Goal: Task Accomplishment & Management: Complete application form

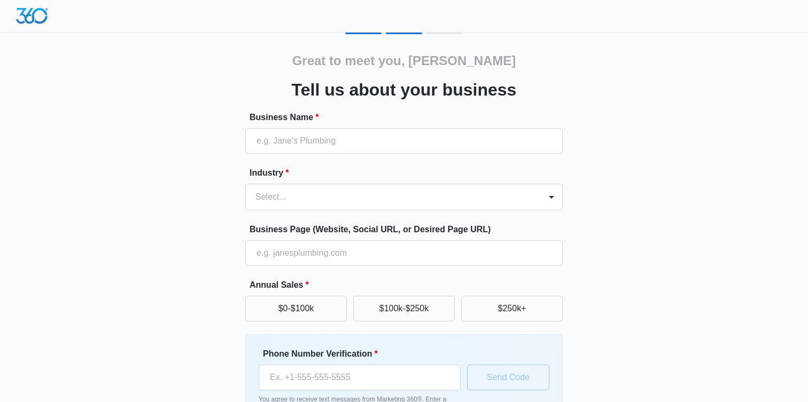
click at [394, 126] on div "Business Name *" at bounding box center [403, 132] width 317 height 43
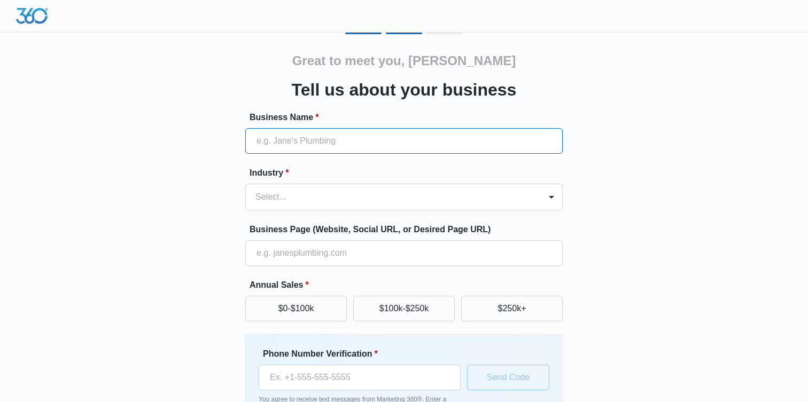
click at [390, 138] on input "Business Name *" at bounding box center [403, 141] width 317 height 26
type input "[PERSON_NAME] Law"
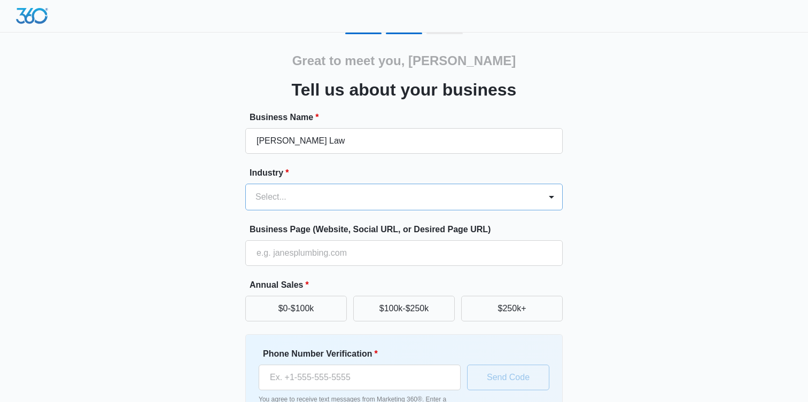
click at [405, 200] on div at bounding box center [390, 197] width 271 height 15
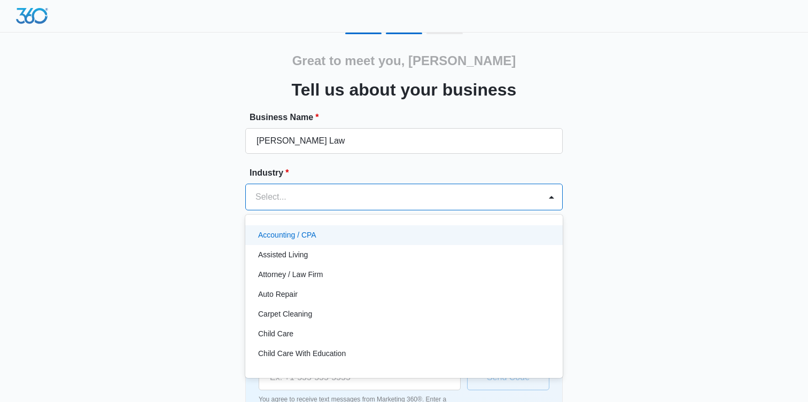
type input "l"
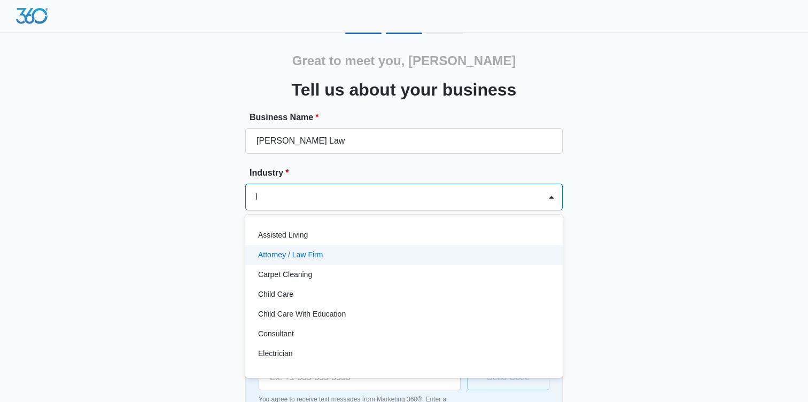
click at [372, 251] on div "Attorney / Law Firm" at bounding box center [403, 254] width 290 height 11
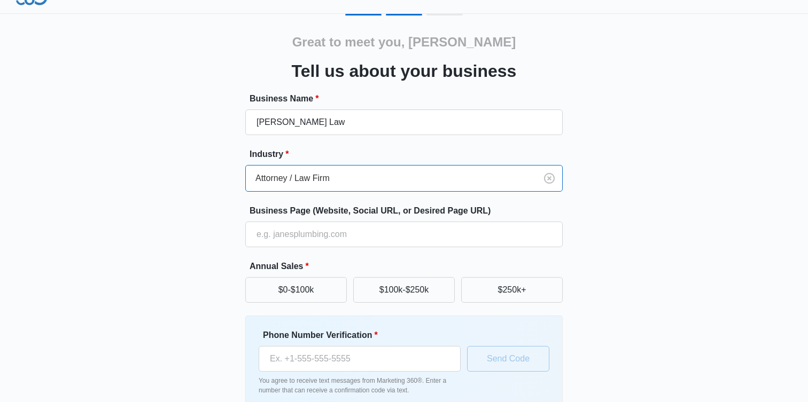
scroll to position [25, 0]
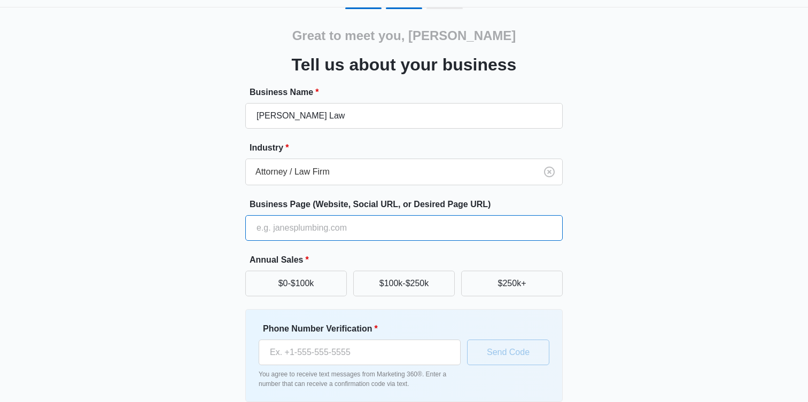
click at [345, 228] on input "Business Page (Website, Social URL, or Desired Page URL)" at bounding box center [403, 228] width 317 height 26
paste input "https://masseyfights.com/"
type input "https://masseyfights.com/"
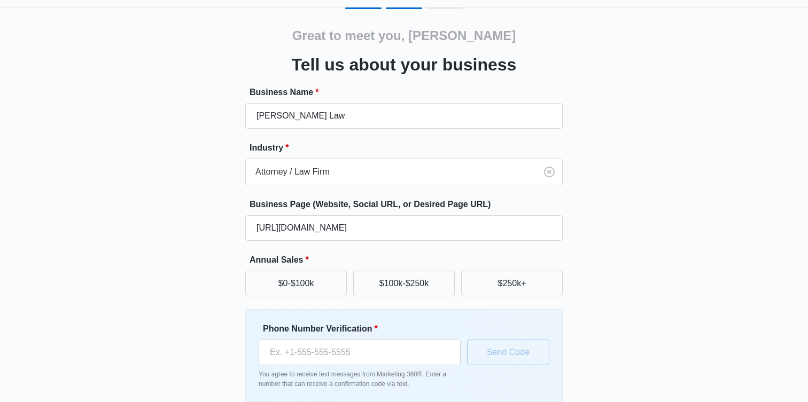
click at [170, 233] on div "Great to meet you, Ross Tell us about your business Business Name * Massey Law …" at bounding box center [403, 223] width 641 height 433
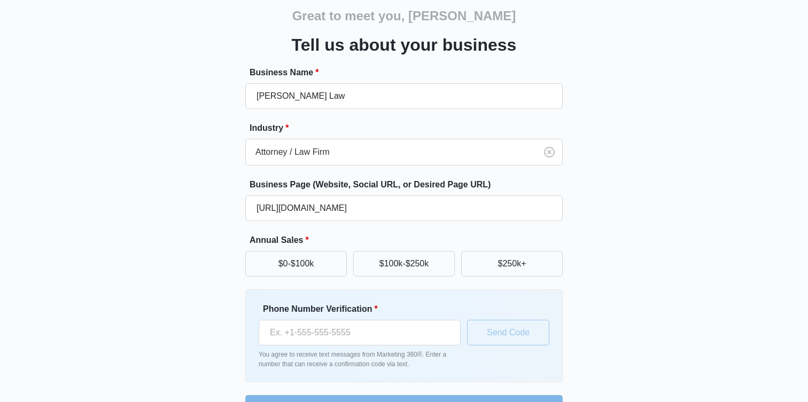
scroll to position [76, 0]
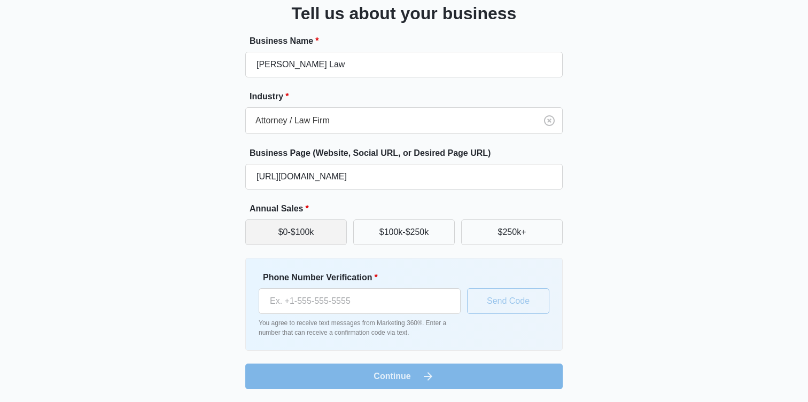
click at [300, 244] on button "$0-$100k" at bounding box center [296, 233] width 102 height 26
click at [276, 229] on button "$0-$100k" at bounding box center [296, 233] width 102 height 26
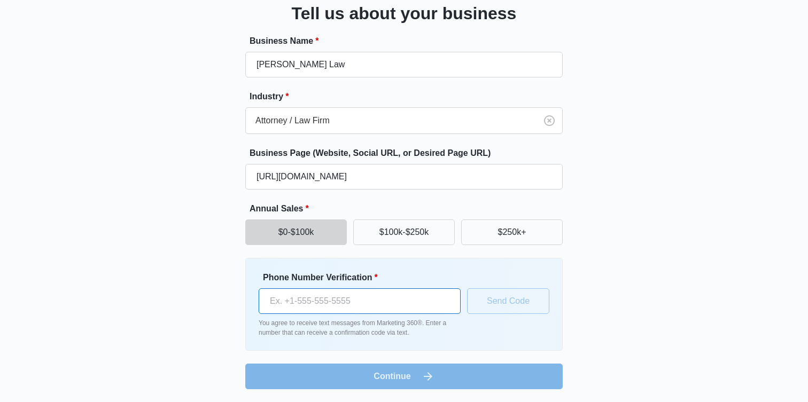
click at [318, 304] on input "Phone Number Verification *" at bounding box center [360, 301] width 202 height 26
paste input "[PHONE_NUMBER]"
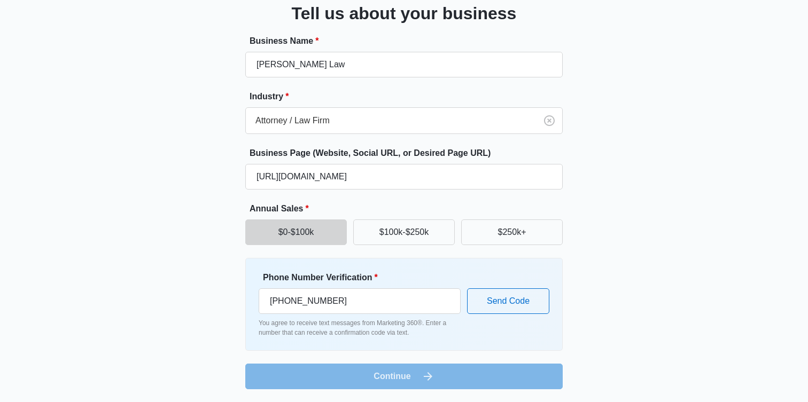
click at [199, 297] on div "Great to meet you, Ross Tell us about your business Business Name * Massey Law …" at bounding box center [403, 172] width 641 height 433
click at [438, 372] on form "Business Name * Massey Law Industry * Attorney / Law Firm Business Page (Websit…" at bounding box center [403, 212] width 317 height 355
click at [339, 301] on input "[PHONE_NUMBER]" at bounding box center [360, 301] width 202 height 26
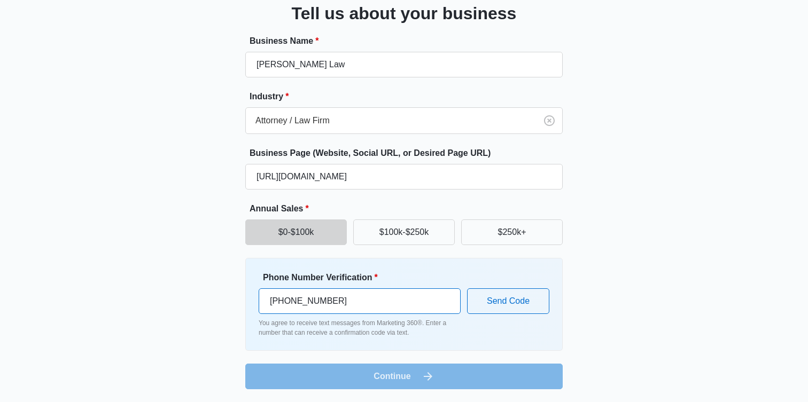
type input "(703) 672-0525"
click at [373, 334] on p "You agree to receive text messages from Marketing 360®. Enter a number that can…" at bounding box center [360, 327] width 202 height 19
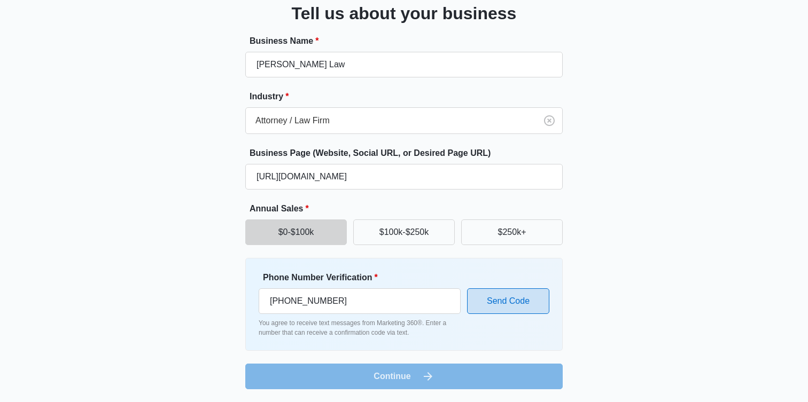
click at [506, 307] on button "Send Code" at bounding box center [508, 301] width 82 height 26
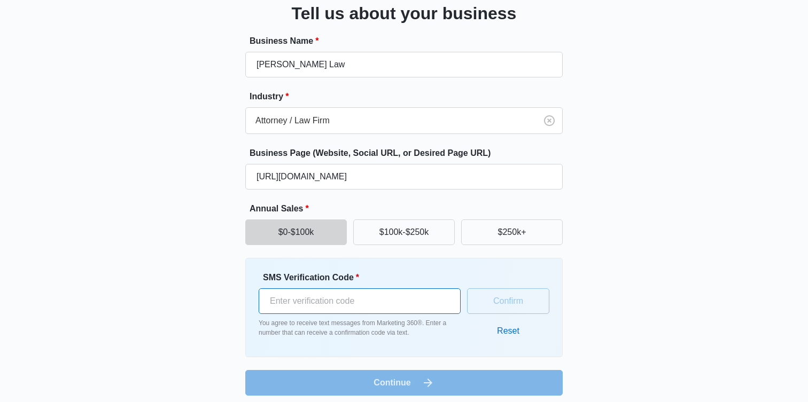
click at [347, 297] on input "SMS Verification Code *" at bounding box center [360, 301] width 202 height 26
paste input "121934"
type input "121934"
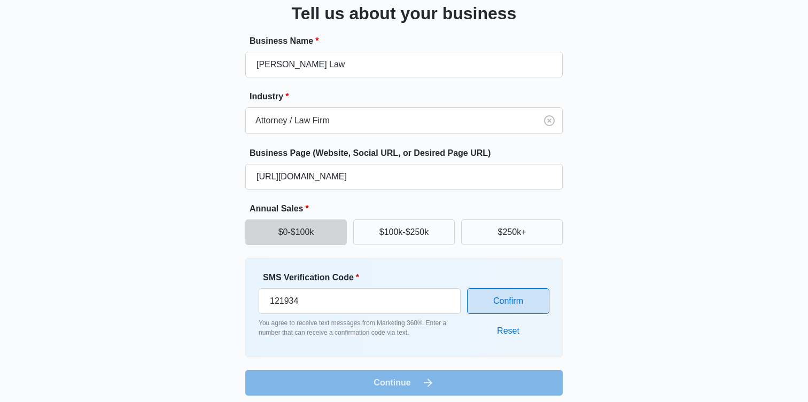
click at [508, 303] on button "Confirm" at bounding box center [508, 301] width 82 height 26
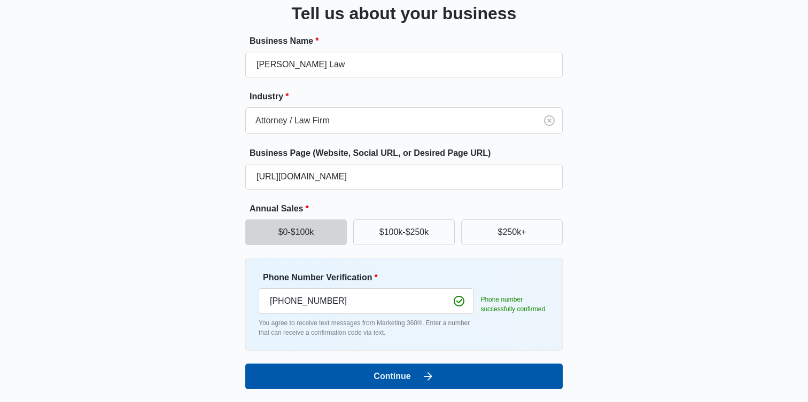
click at [358, 375] on button "Continue" at bounding box center [403, 377] width 317 height 26
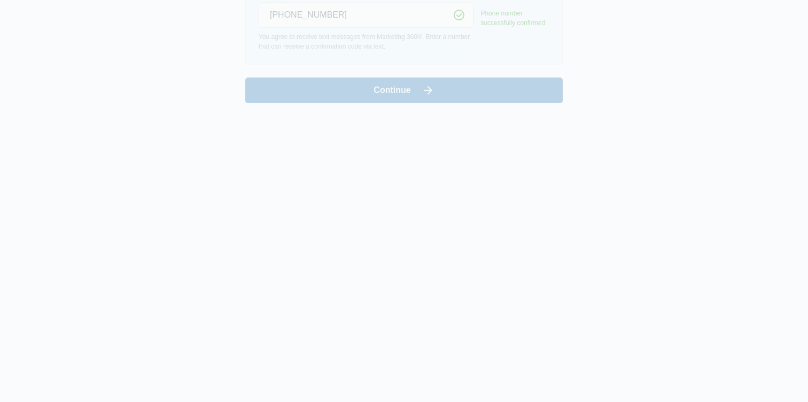
scroll to position [0, 0]
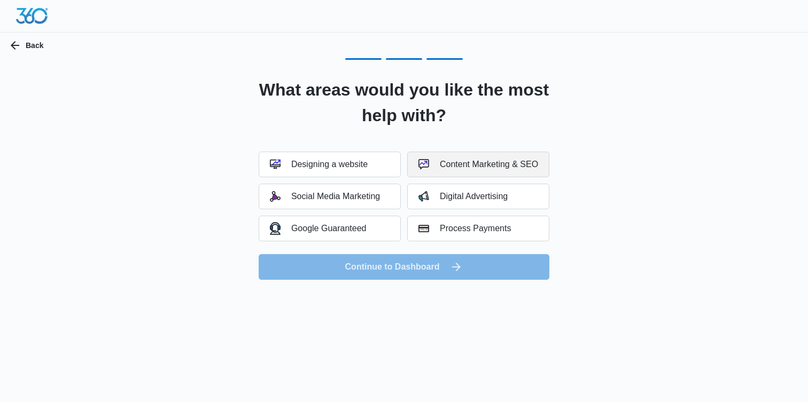
click at [515, 159] on div "Content Marketing & SEO" at bounding box center [478, 164] width 120 height 11
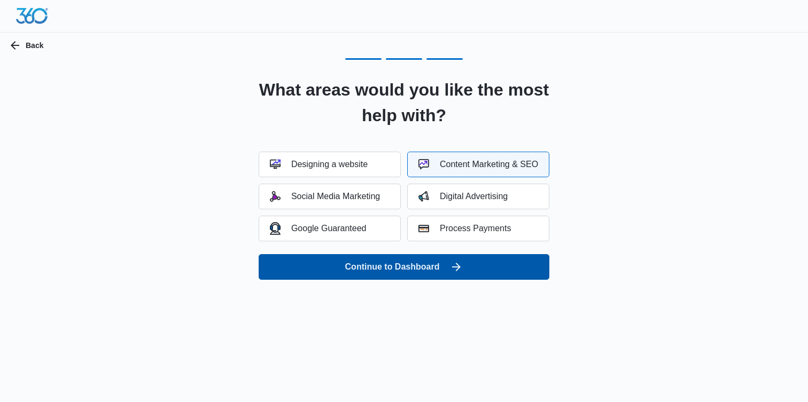
click at [465, 264] on button "Continue to Dashboard" at bounding box center [404, 267] width 291 height 26
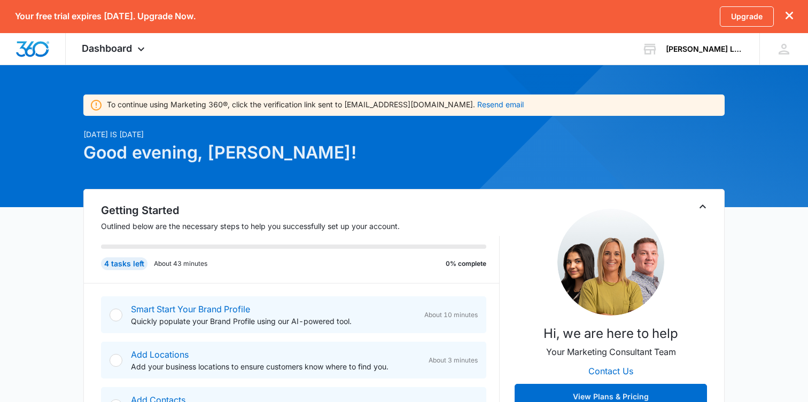
scroll to position [5, 0]
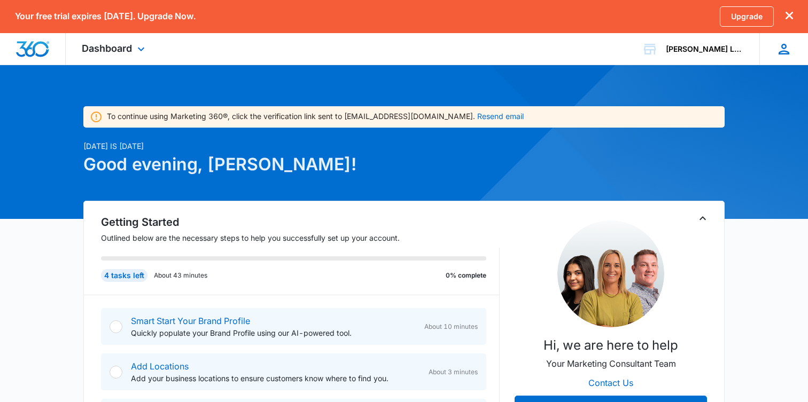
click at [781, 56] on icon at bounding box center [784, 49] width 16 height 16
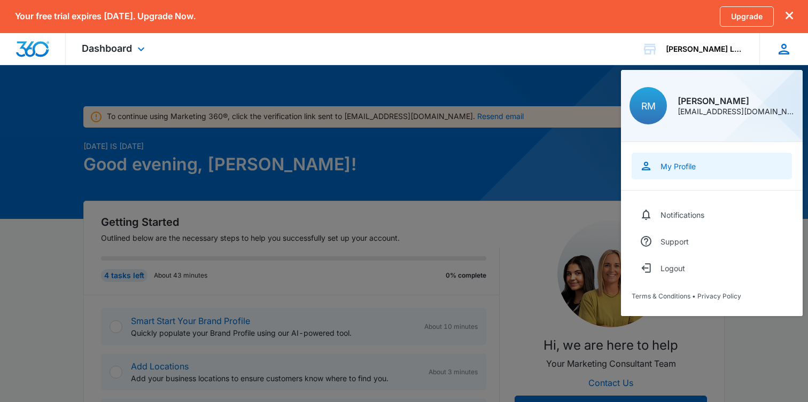
click at [685, 166] on div "My Profile" at bounding box center [677, 166] width 35 height 9
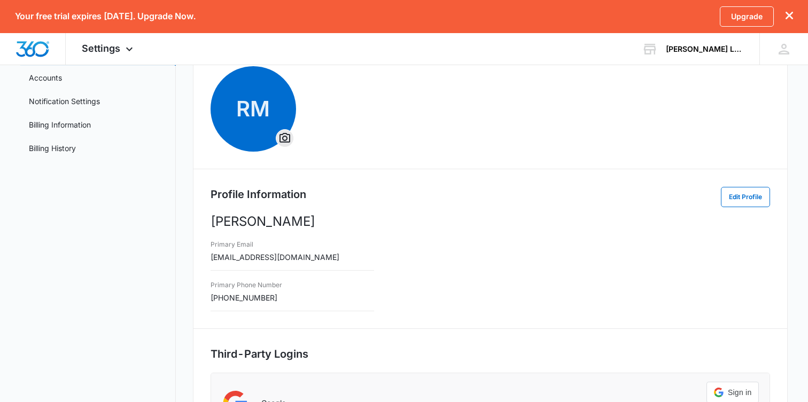
scroll to position [88, 0]
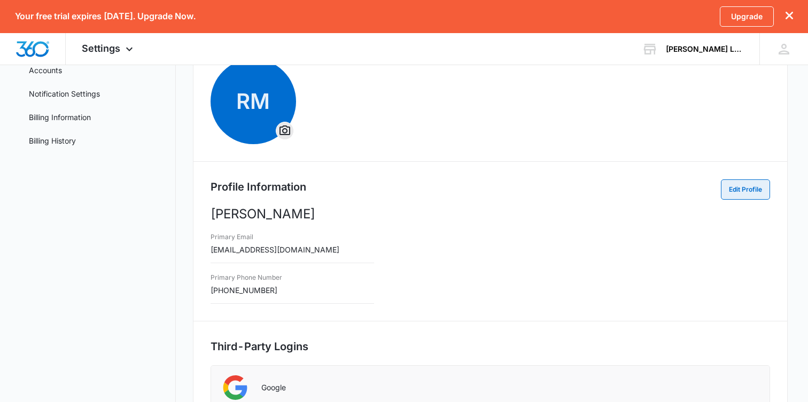
click at [734, 183] on button "Edit Profile" at bounding box center [745, 190] width 49 height 20
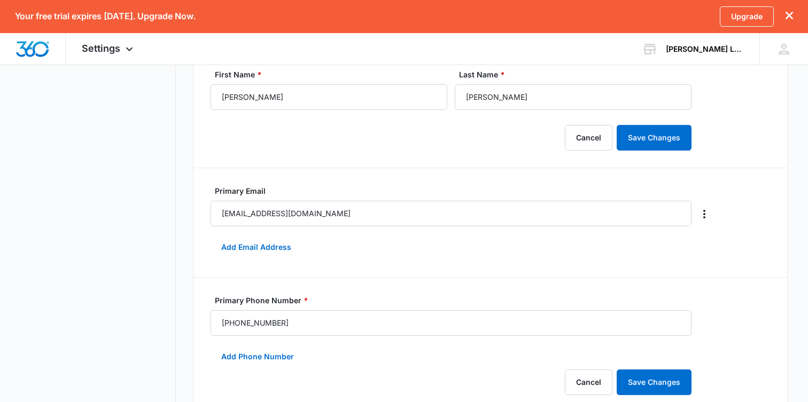
scroll to position [249, 0]
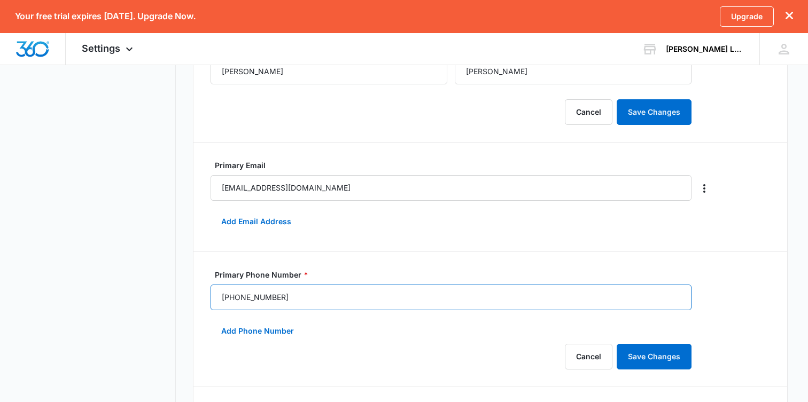
click at [283, 293] on input "(703) 672-0525" at bounding box center [450, 298] width 481 height 26
paste input "6) 995-5122"
type input "[PHONE_NUMBER]"
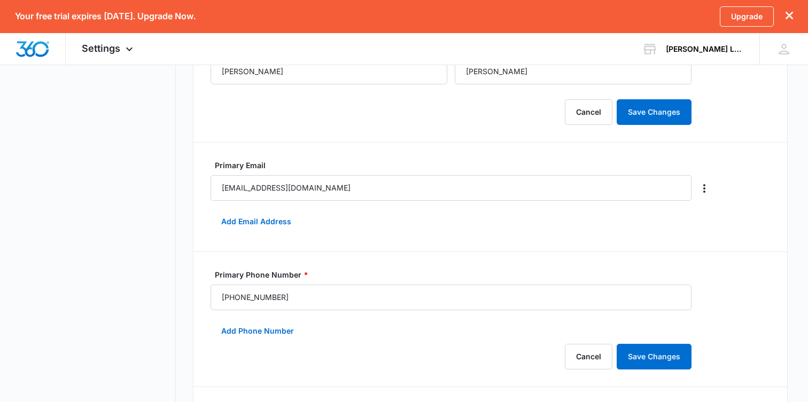
click at [369, 325] on form "Primary Phone Number * (706) 995-5122 Add Phone Number Cancel Save Changes" at bounding box center [461, 319] width 502 height 100
click at [653, 341] on form "Primary Phone Number * (706) 995-5122 Add Phone Number Cancel Save Changes" at bounding box center [461, 319] width 502 height 100
click at [653, 349] on button "Save Changes" at bounding box center [654, 357] width 75 height 26
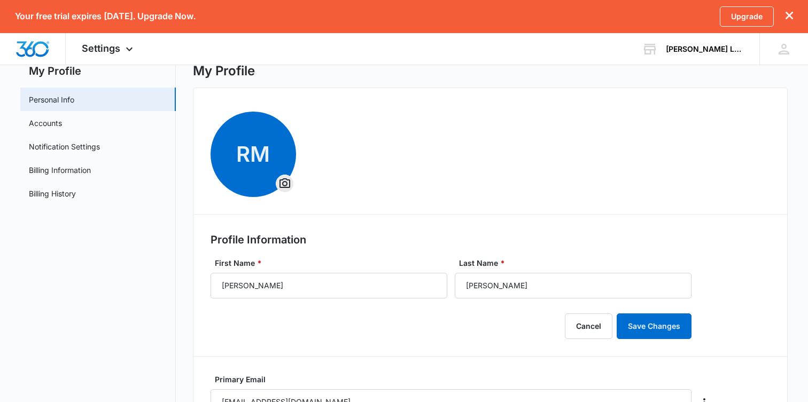
scroll to position [0, 0]
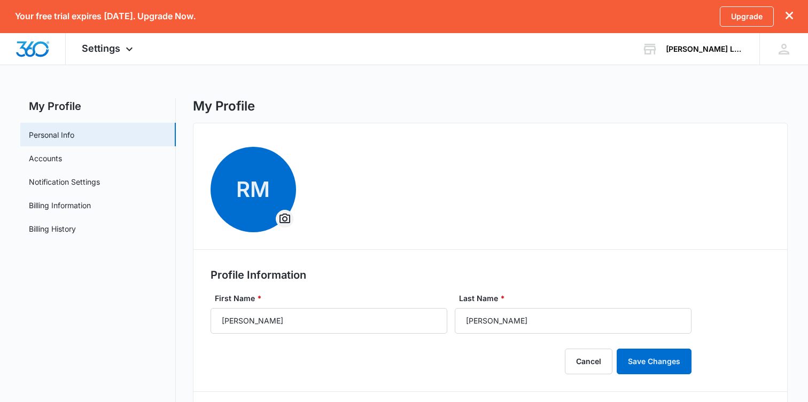
click at [288, 223] on icon "Overflow Menu" at bounding box center [284, 219] width 11 height 10
click at [314, 248] on div "Change Profile Photo" at bounding box center [327, 248] width 74 height 7
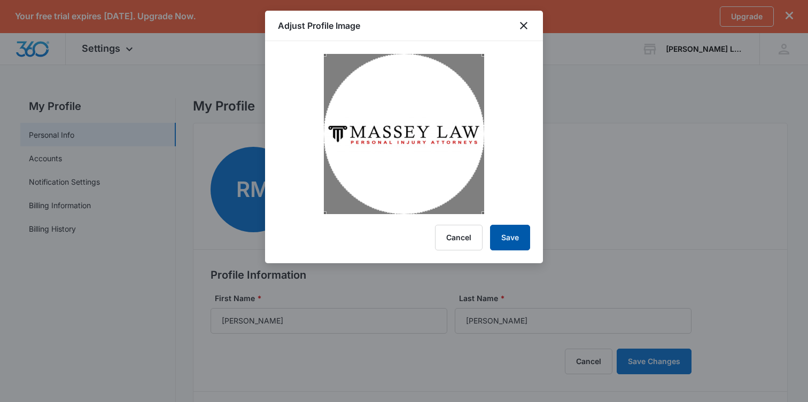
click at [521, 244] on button "Save" at bounding box center [510, 238] width 40 height 26
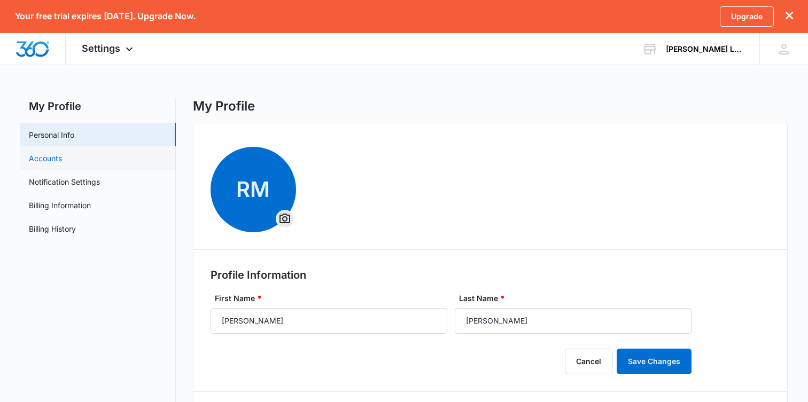
click at [38, 158] on link "Accounts" at bounding box center [45, 158] width 33 height 11
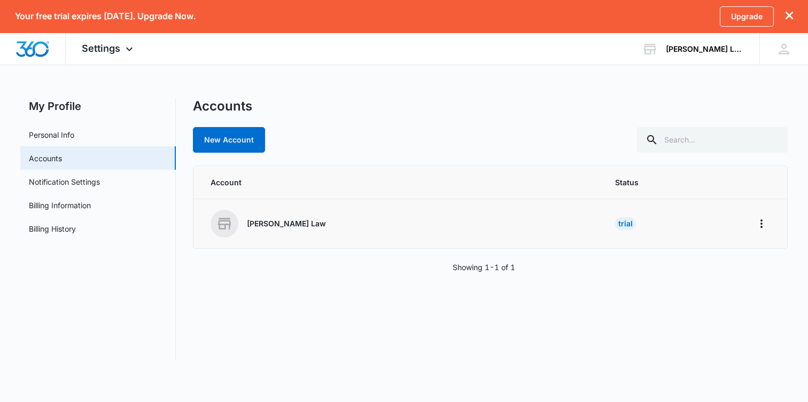
click at [268, 232] on div "[PERSON_NAME] Law" at bounding box center [399, 224] width 379 height 28
click at [268, 224] on p "[PERSON_NAME] Law" at bounding box center [286, 224] width 79 height 11
click at [756, 220] on icon "Home" at bounding box center [761, 223] width 13 height 13
click at [729, 252] on div "Go to Dashboard" at bounding box center [713, 253] width 59 height 7
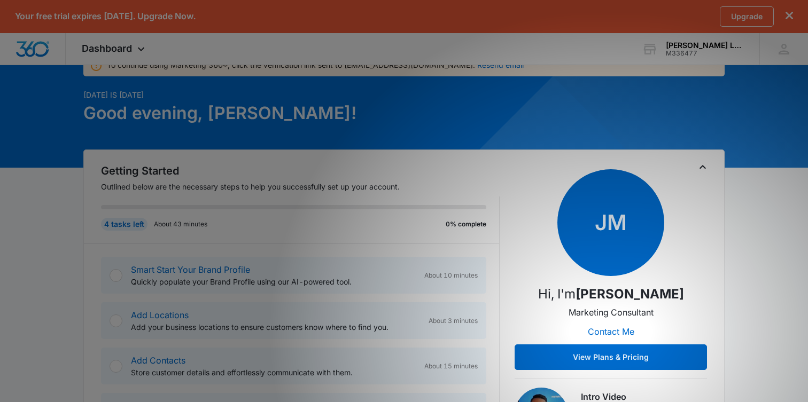
scroll to position [102, 0]
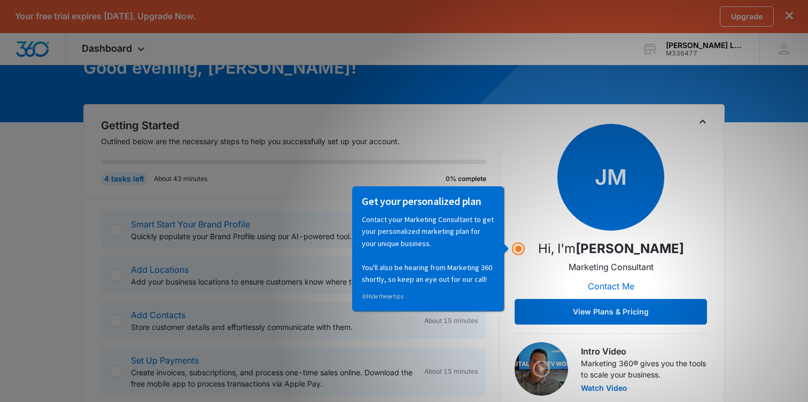
click at [503, 163] on div "Getting Started Outlined below are the necessary steps to help you successfully…" at bounding box center [404, 263] width 606 height 291
click at [389, 297] on link "⊘ Hide these tips" at bounding box center [382, 295] width 42 height 7
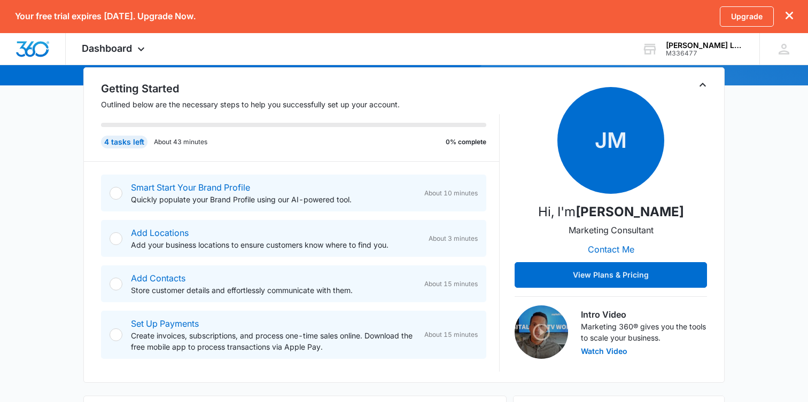
scroll to position [142, 0]
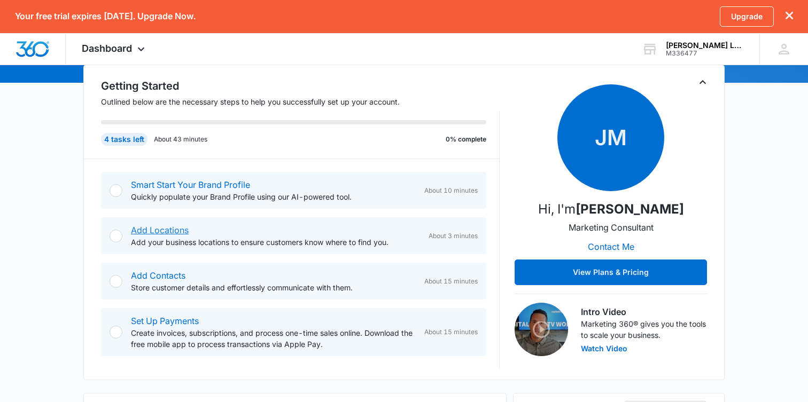
click at [170, 227] on link "Add Locations" at bounding box center [160, 230] width 58 height 11
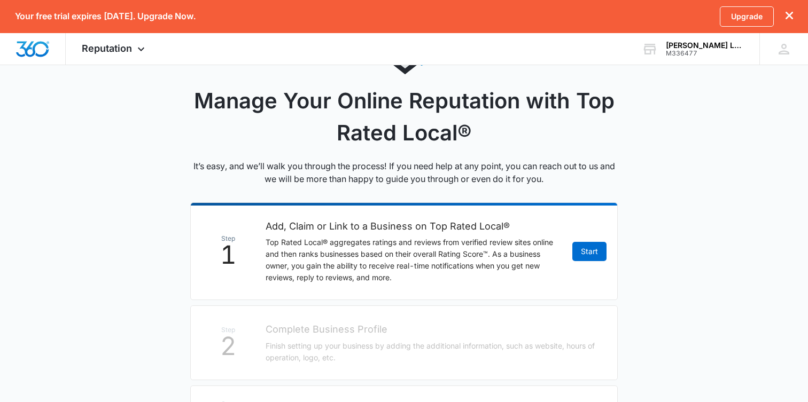
scroll to position [203, 0]
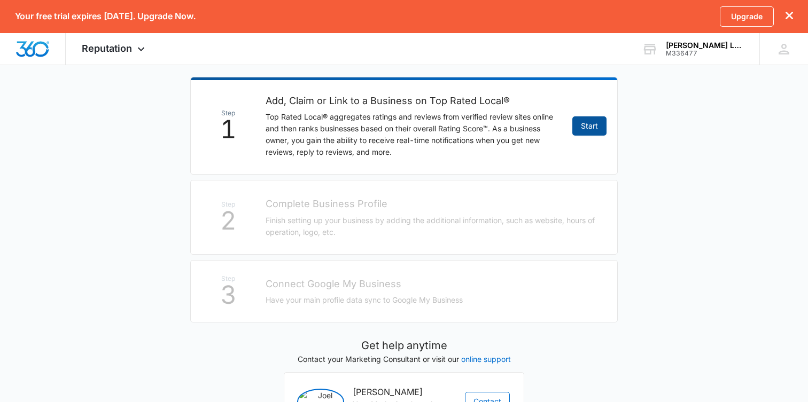
click at [600, 126] on link "Start" at bounding box center [589, 125] width 34 height 19
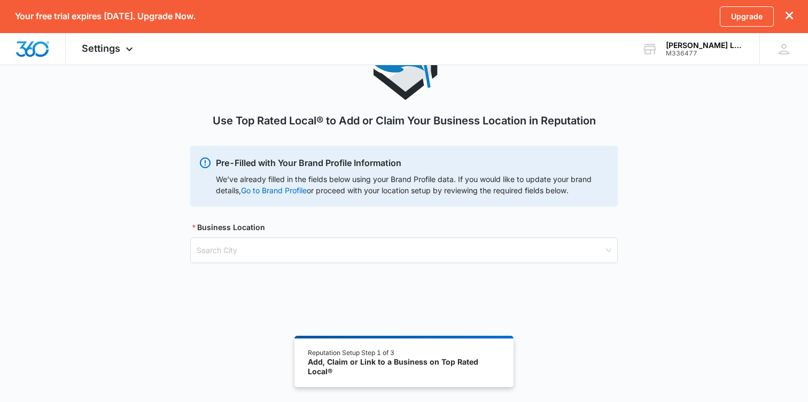
scroll to position [83, 0]
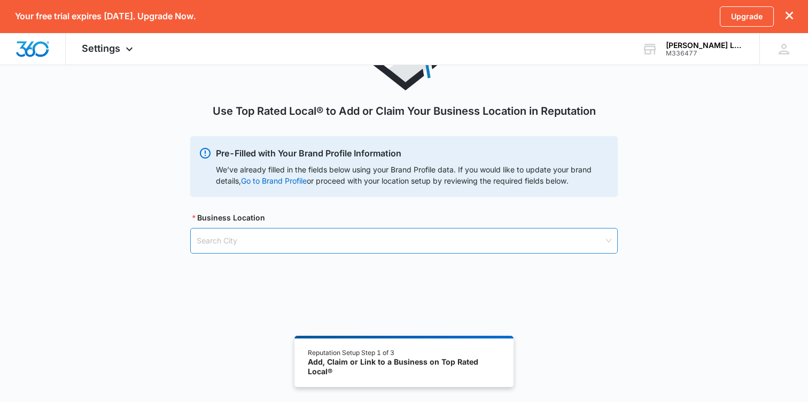
click at [362, 241] on input "search" at bounding box center [400, 241] width 407 height 25
type input "[GEOGRAPHIC_DATA]"
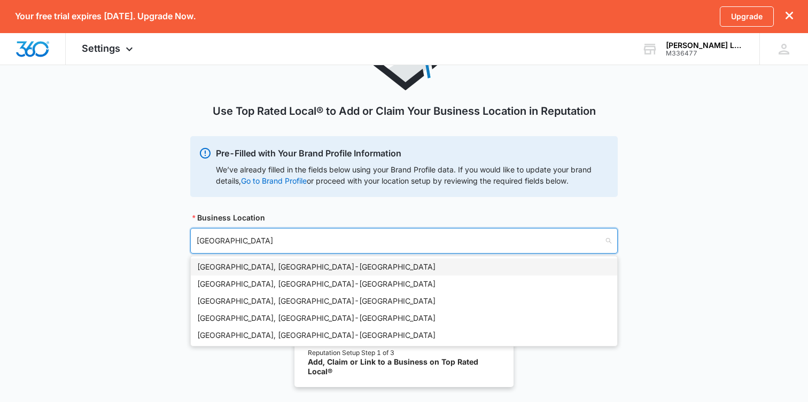
click at [340, 268] on div "[GEOGRAPHIC_DATA], [GEOGRAPHIC_DATA] - [GEOGRAPHIC_DATA]" at bounding box center [404, 267] width 414 height 12
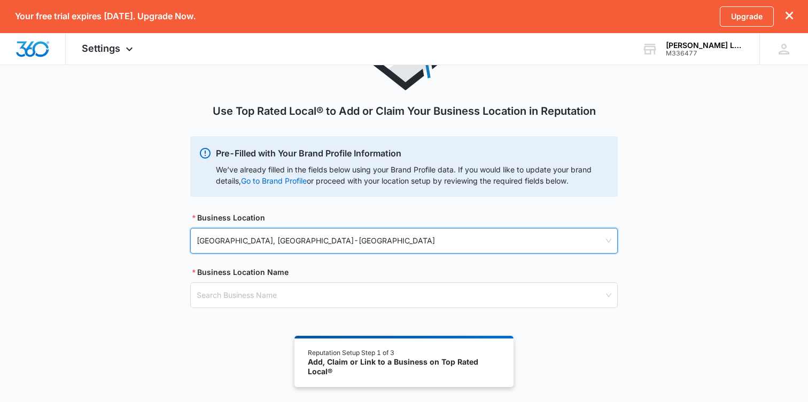
scroll to position [91, 0]
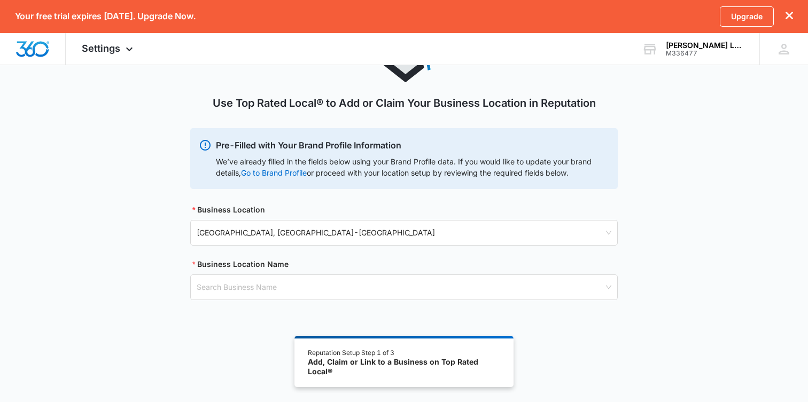
click at [327, 300] on div "Use Top Rated Local® to Add or Claim Your Business Location in Reputation Pre-F…" at bounding box center [403, 166] width 427 height 318
click at [332, 282] on input "search" at bounding box center [400, 287] width 407 height 25
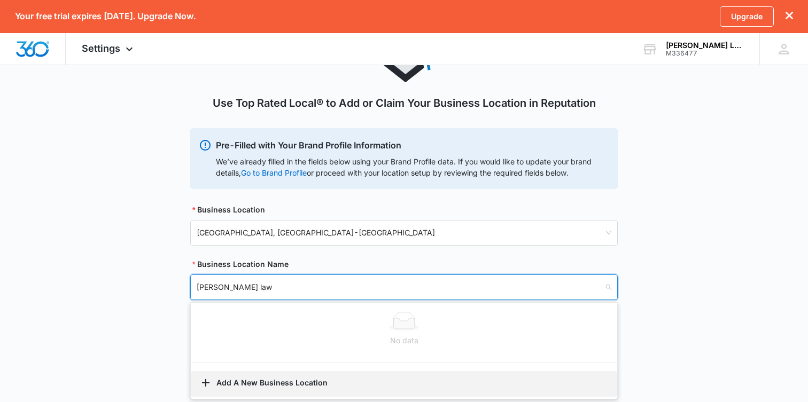
type input "[PERSON_NAME] law"
click at [276, 373] on button "Add A New Business Location" at bounding box center [404, 384] width 426 height 26
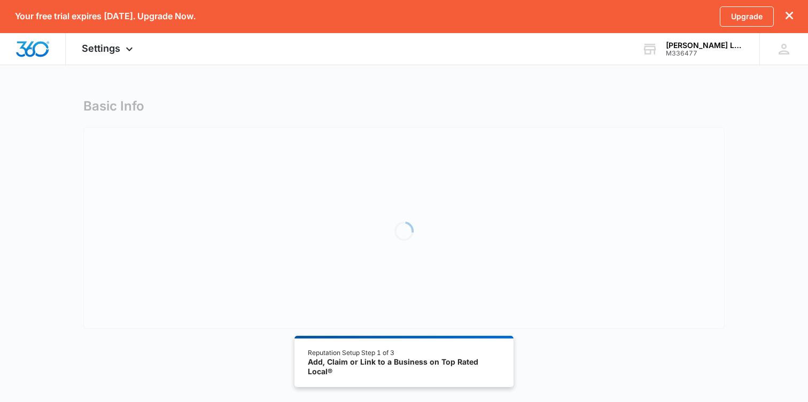
select select "[US_STATE]"
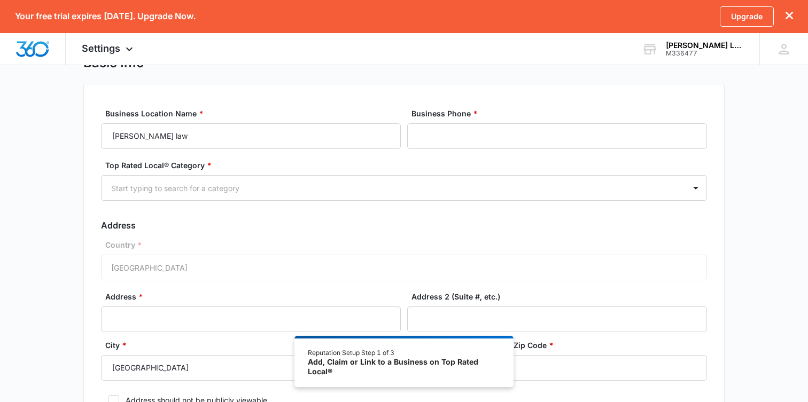
scroll to position [48, 0]
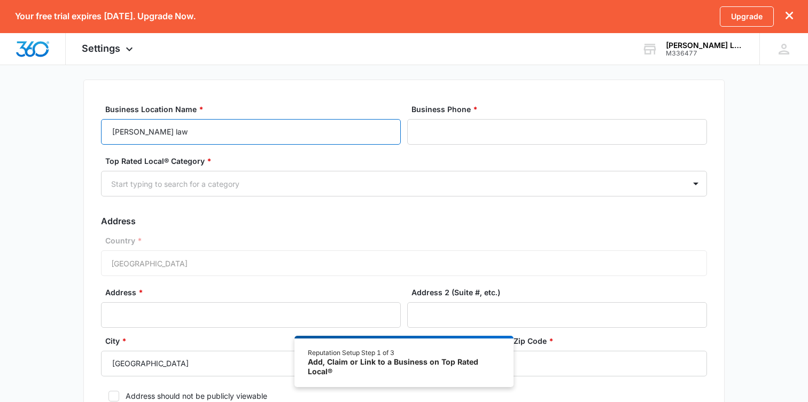
click at [256, 131] on input "[PERSON_NAME] law" at bounding box center [251, 132] width 300 height 26
type input "[PERSON_NAME] Law"
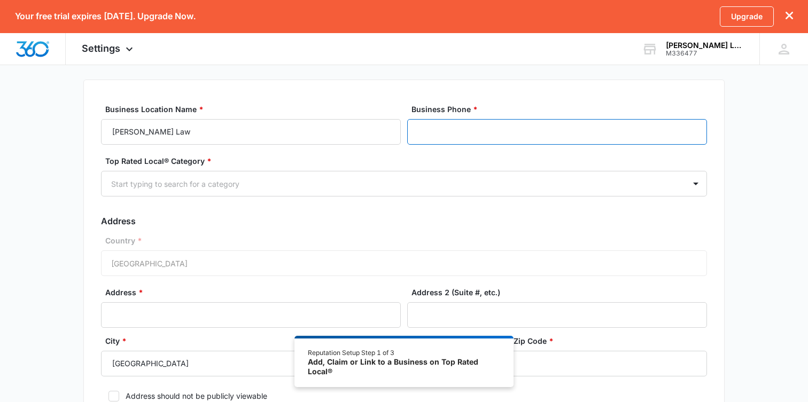
click at [465, 143] on input "Business Phone *" at bounding box center [557, 132] width 300 height 26
paste input "[PHONE_NUMBER]"
type input "[PHONE_NUMBER]"
click at [404, 185] on div at bounding box center [391, 183] width 560 height 13
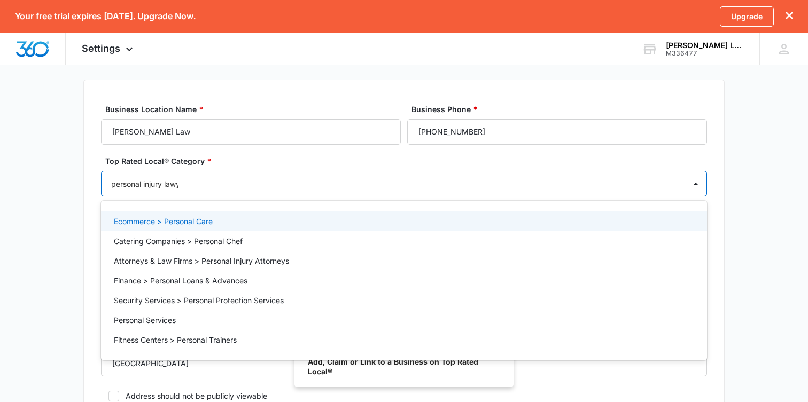
type input "personal injury lawyer"
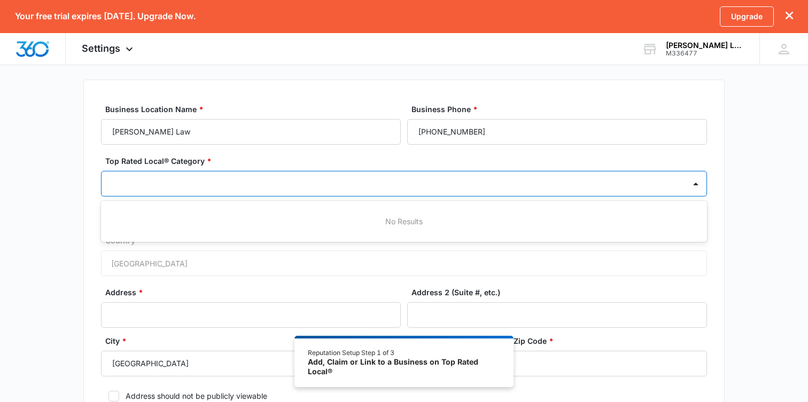
click at [390, 175] on div at bounding box center [393, 184] width 583 height 24
click at [390, 175] on div "Start typing to search for a category" at bounding box center [393, 184] width 583 height 24
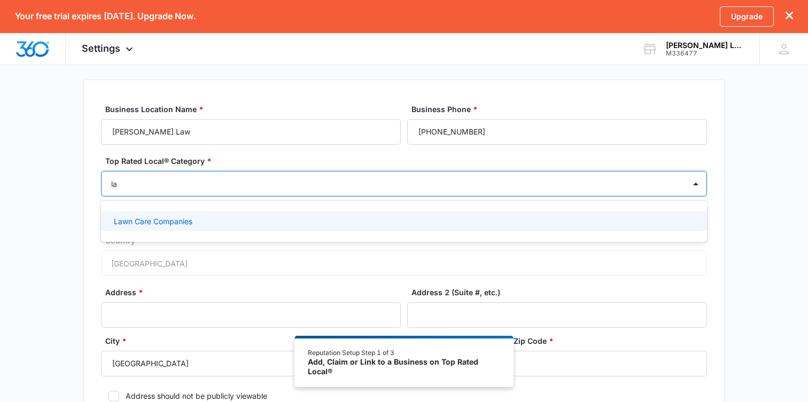
type input "l"
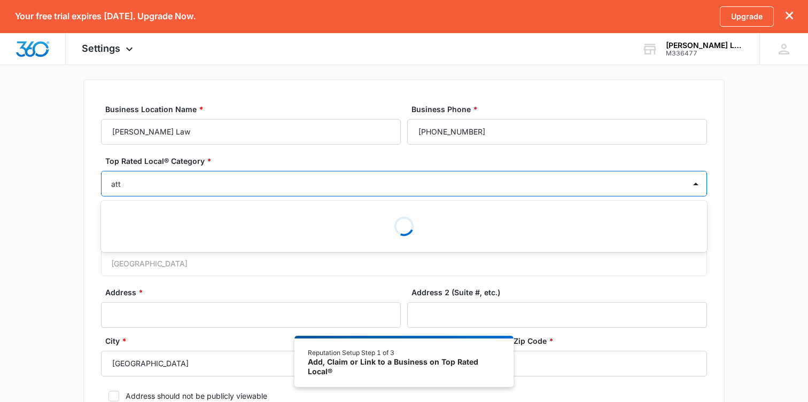
type input "atto"
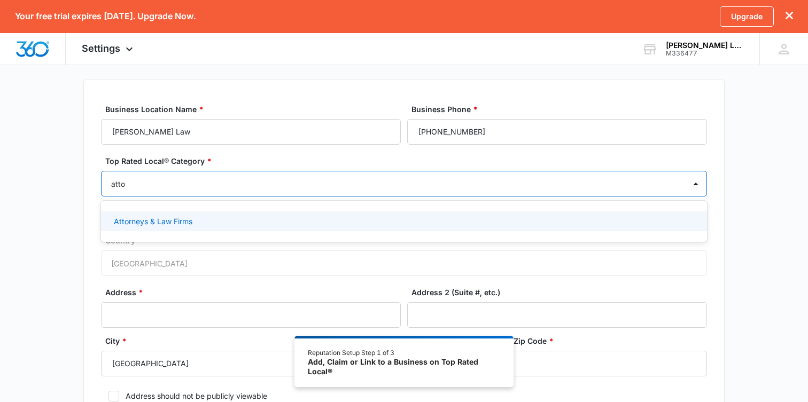
click at [332, 217] on div "Attorneys & Law Firms" at bounding box center [403, 221] width 578 height 11
click at [53, 211] on div "Basic Info Business Location Name * Massey Law Business Phone * (706) 995-5122 …" at bounding box center [404, 260] width 808 height 419
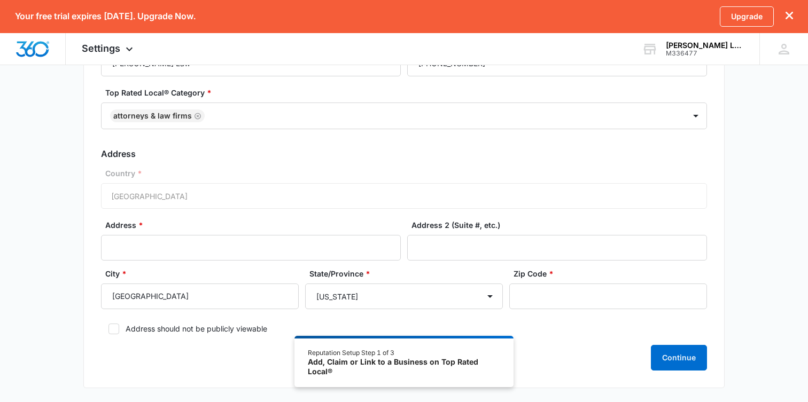
scroll to position [117, 0]
click at [175, 246] on input "Address *" at bounding box center [251, 247] width 300 height 26
paste input "1374 S Milledge Ave, Athens, GA 30605"
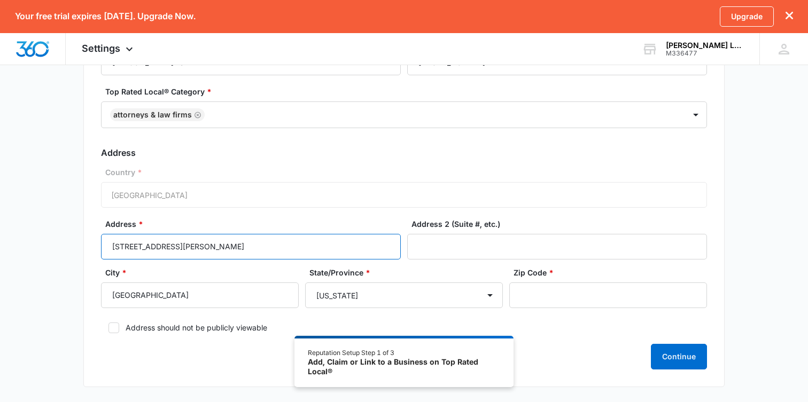
type input "1374 S Milledge Ave, Athens, GA 30605"
click at [540, 308] on div "Zip Code *" at bounding box center [608, 291] width 198 height 49
click at [540, 304] on input "Zip Code *" at bounding box center [608, 296] width 198 height 26
type input "30605"
drag, startPoint x: 268, startPoint y: 247, endPoint x: 183, endPoint y: 248, distance: 85.0
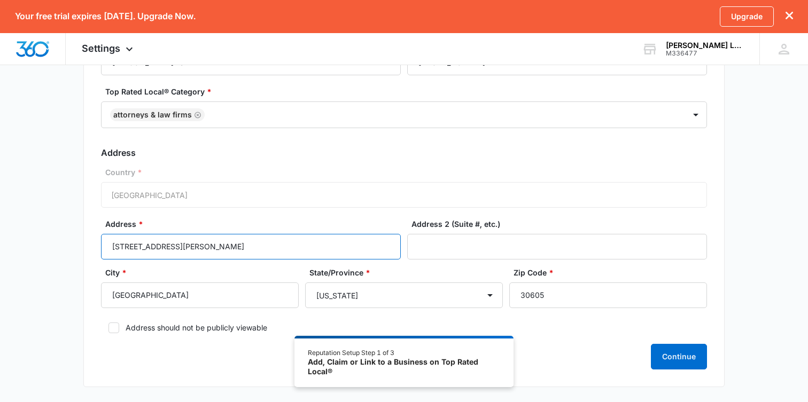
click at [183, 248] on input "1374 S Milledge Ave, Athens, GA 30605" at bounding box center [251, 247] width 300 height 26
type input "1374 S Milledge Ave"
click at [620, 356] on div "Continue" at bounding box center [404, 357] width 606 height 26
click at [673, 360] on button "Continue" at bounding box center [679, 357] width 56 height 26
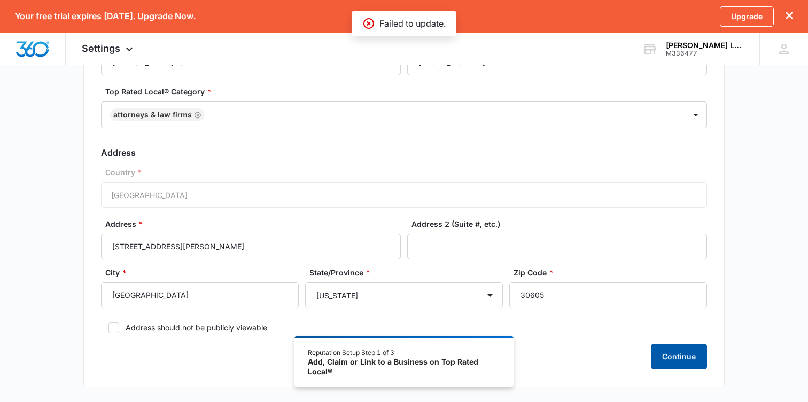
click at [673, 360] on button "Continue" at bounding box center [679, 357] width 56 height 26
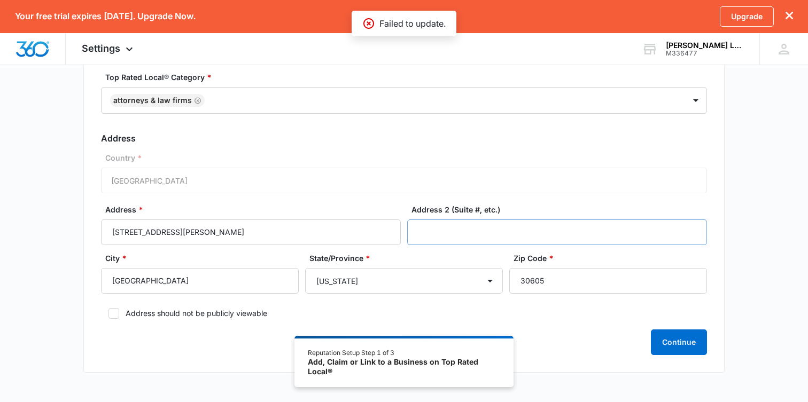
scroll to position [170, 0]
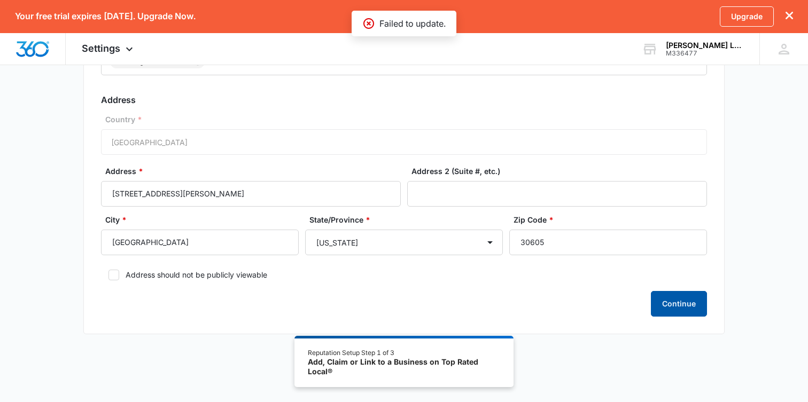
click at [675, 299] on button "Continue" at bounding box center [679, 304] width 56 height 26
click at [398, 306] on div "Continue" at bounding box center [404, 304] width 606 height 26
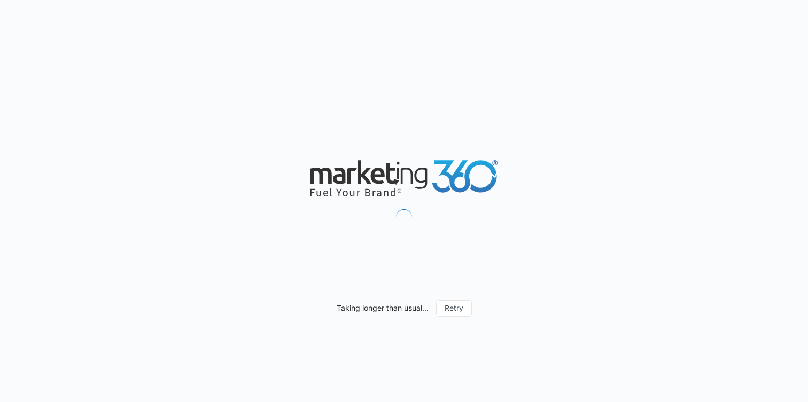
select select "[US_STATE]"
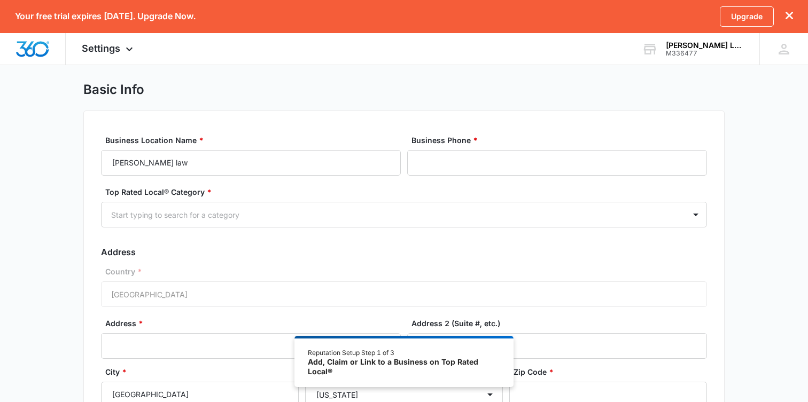
scroll to position [18, 0]
click at [236, 142] on label "Business Location Name *" at bounding box center [255, 138] width 300 height 11
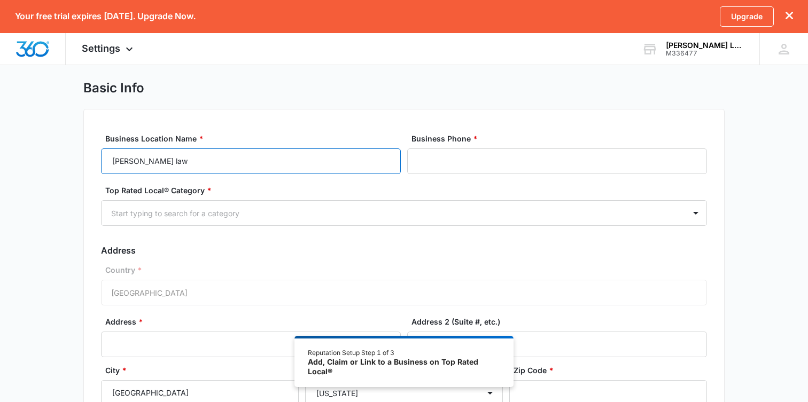
click at [236, 149] on input "[PERSON_NAME] law" at bounding box center [251, 162] width 300 height 26
click at [236, 158] on input "[PERSON_NAME] law" at bounding box center [251, 162] width 300 height 26
type input "[PERSON_NAME] Law"
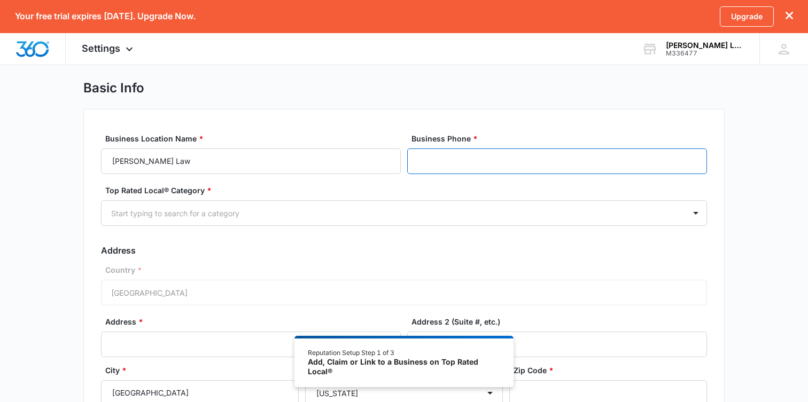
click at [501, 152] on input "Business Phone *" at bounding box center [557, 162] width 300 height 26
type input "[PHONE_NUMBER]"
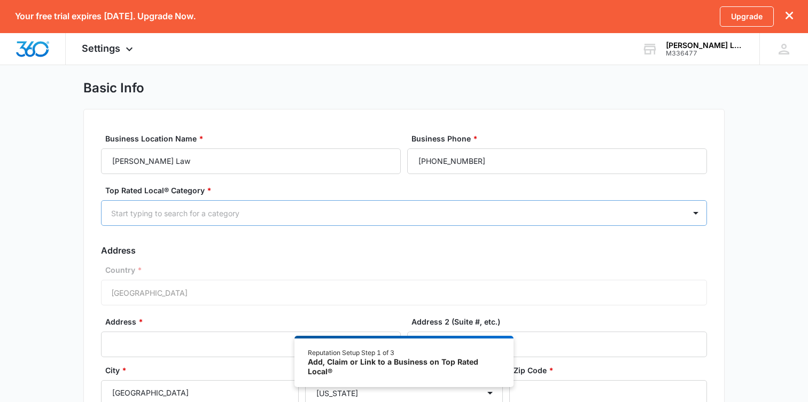
click at [244, 215] on div at bounding box center [391, 213] width 560 height 13
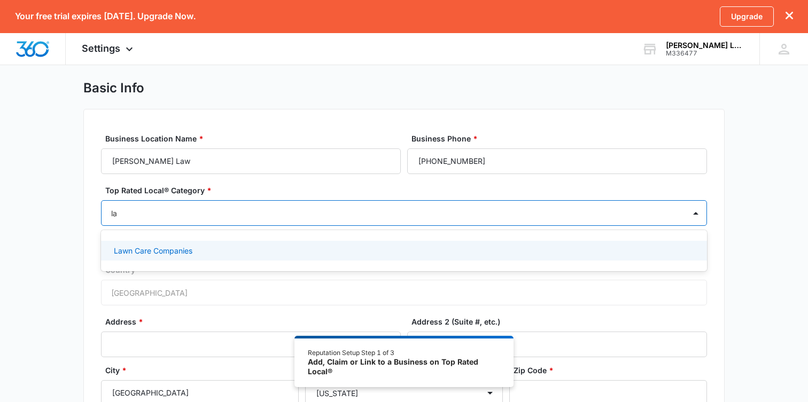
type input "l"
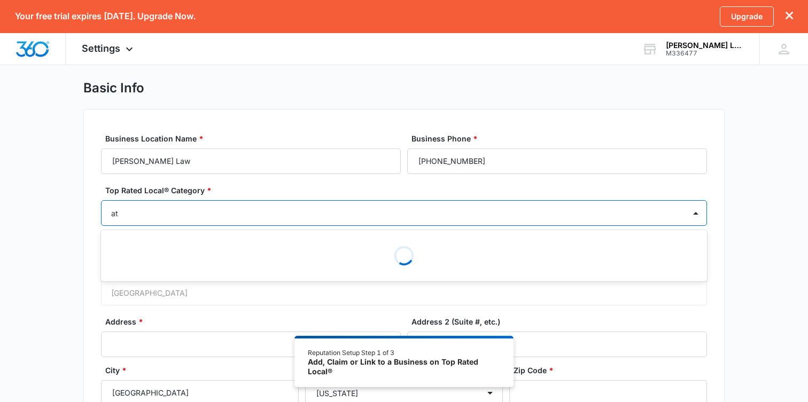
type input "att"
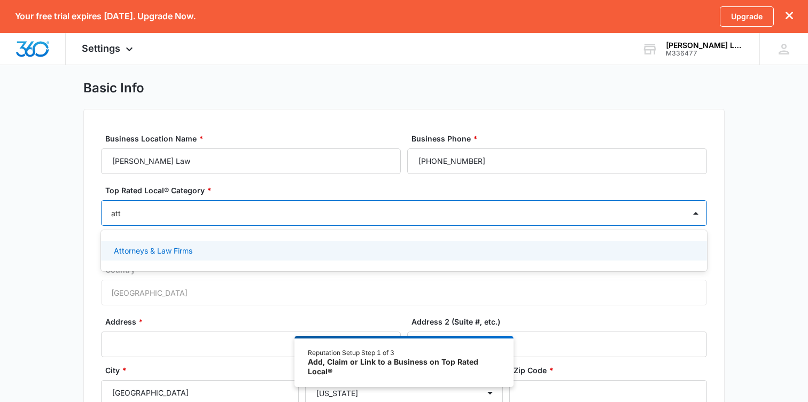
click at [252, 253] on div "Attorneys & Law Firms" at bounding box center [403, 250] width 578 height 11
click at [682, 255] on icon at bounding box center [685, 252] width 13 height 13
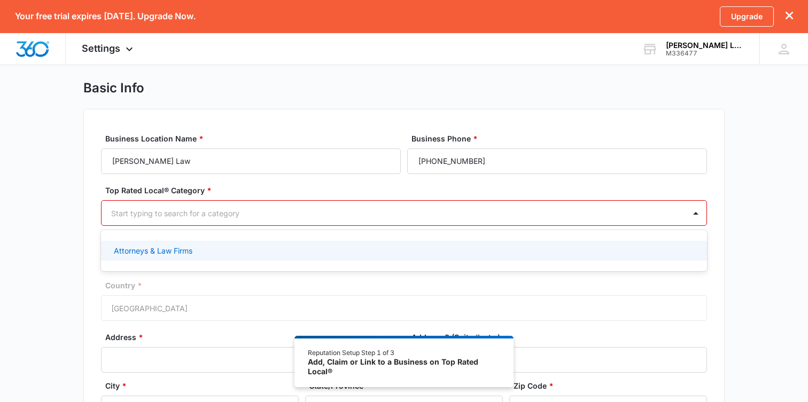
click at [579, 256] on div "Attorneys & Law Firms" at bounding box center [404, 251] width 606 height 20
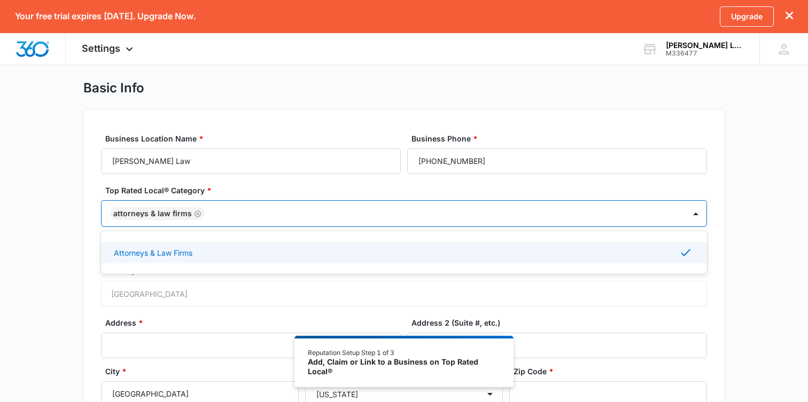
click at [732, 236] on div "Basic Info Business Location Name * [PERSON_NAME] Law Business Phone * [PHONE_N…" at bounding box center [404, 289] width 808 height 419
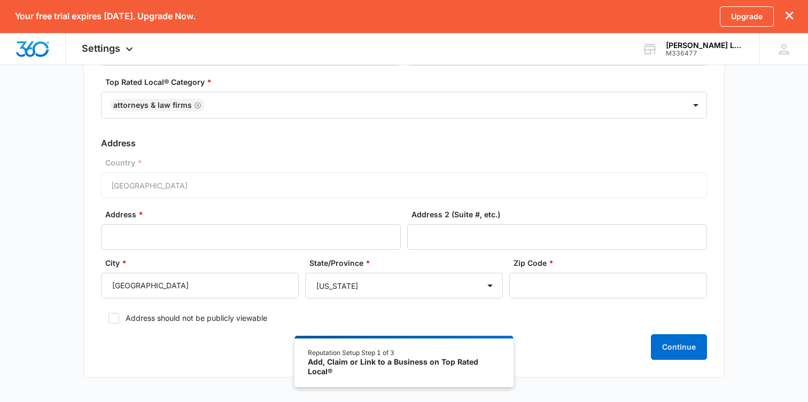
scroll to position [145, 0]
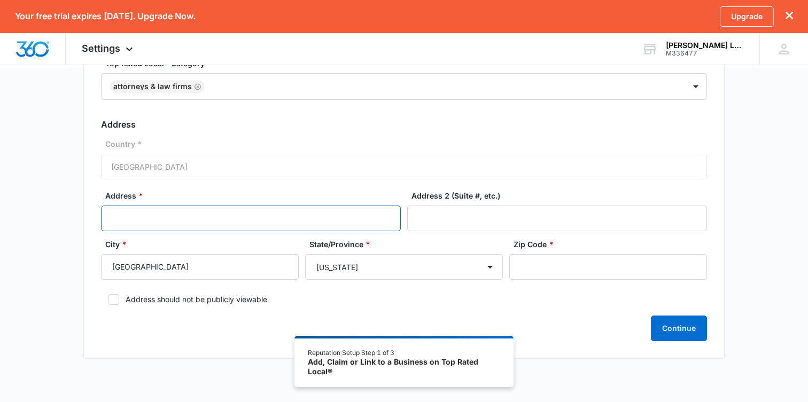
click at [189, 216] on input "Address *" at bounding box center [251, 219] width 300 height 26
type input "[STREET_ADDRESS][PERSON_NAME]"
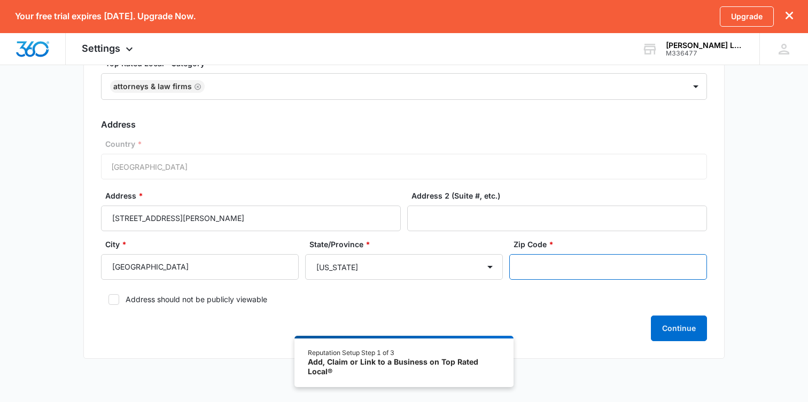
click at [545, 270] on input "Zip Code *" at bounding box center [608, 267] width 198 height 26
type input "30605"
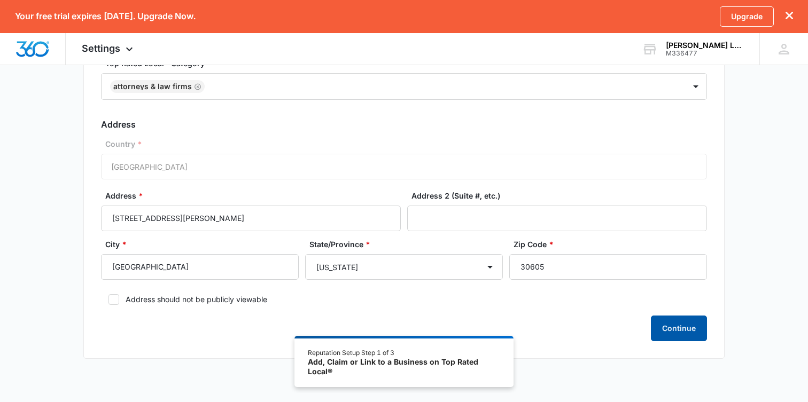
click at [660, 329] on button "Continue" at bounding box center [679, 329] width 56 height 26
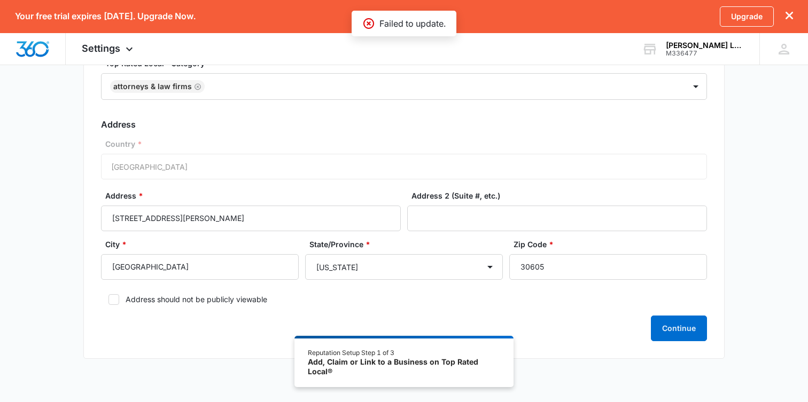
scroll to position [0, 0]
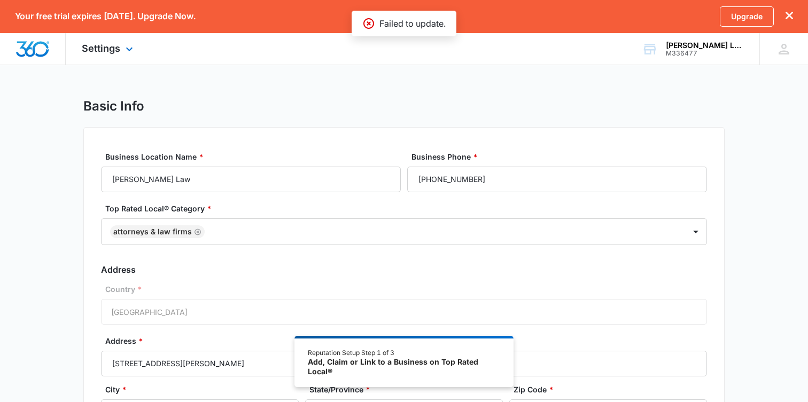
click at [21, 53] on img "Dashboard" at bounding box center [32, 49] width 34 height 16
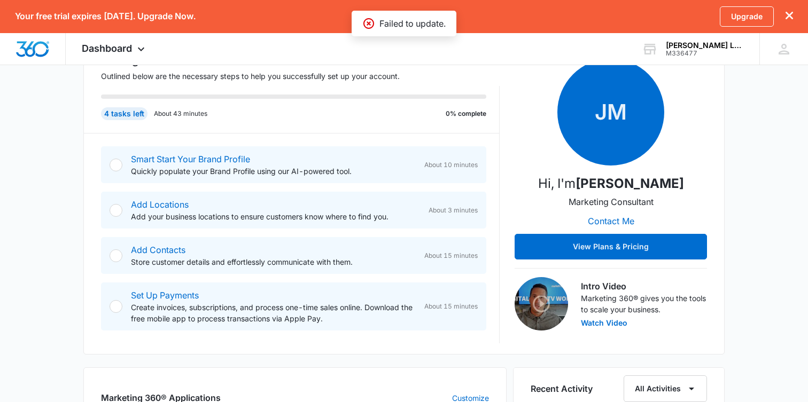
scroll to position [170, 0]
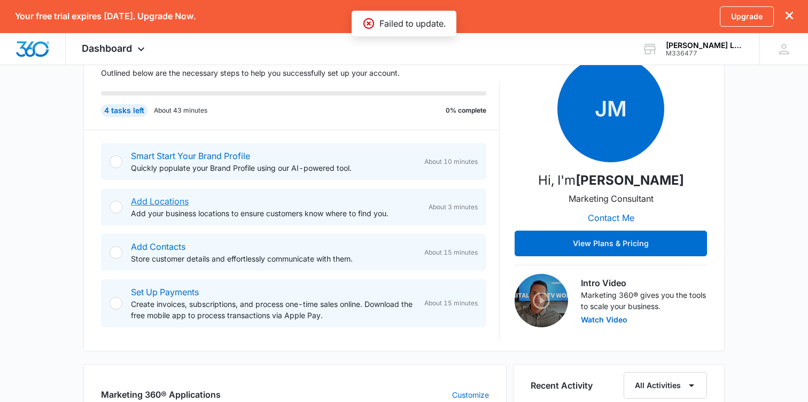
click at [170, 198] on link "Add Locations" at bounding box center [160, 201] width 58 height 11
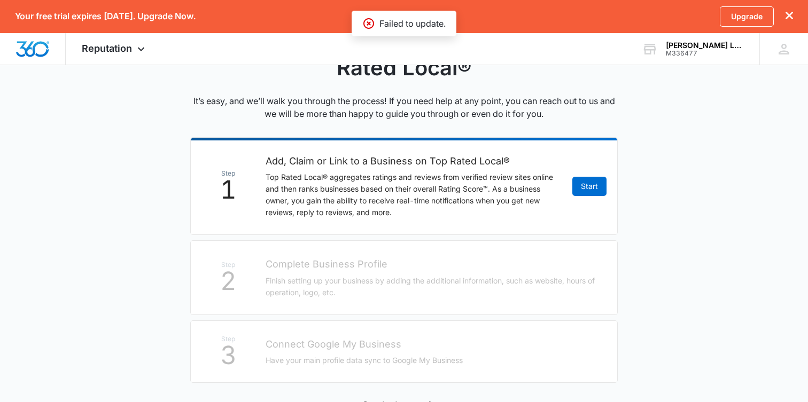
scroll to position [150, 0]
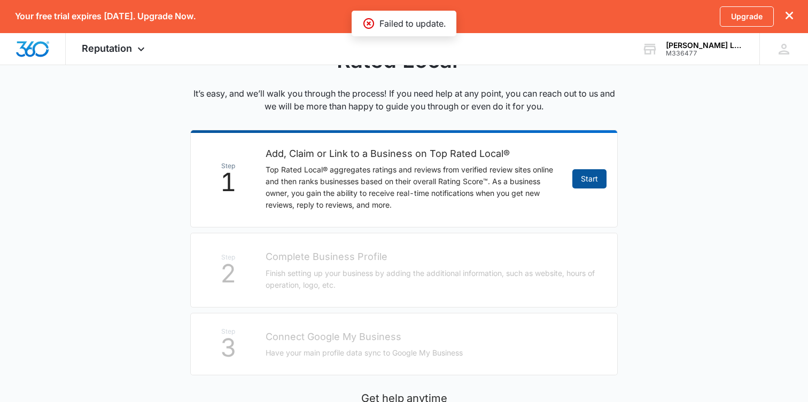
click at [589, 180] on link "Start" at bounding box center [589, 178] width 34 height 19
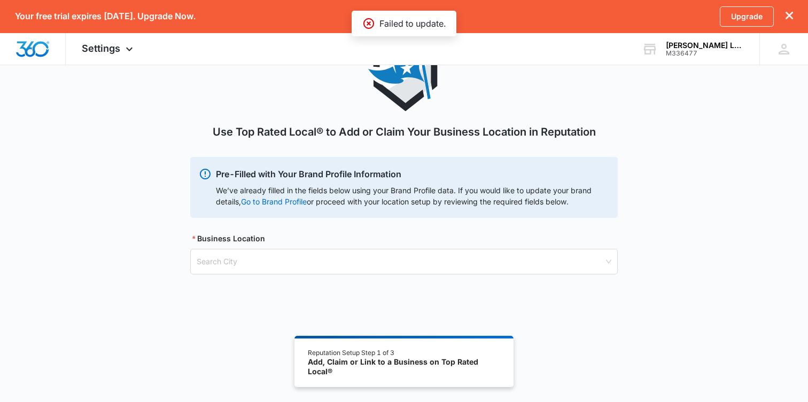
scroll to position [91, 0]
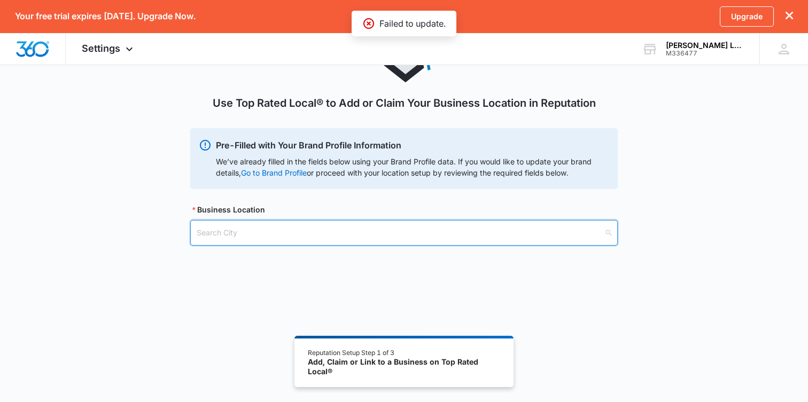
click at [314, 225] on input "search" at bounding box center [400, 233] width 407 height 25
type input "athens"
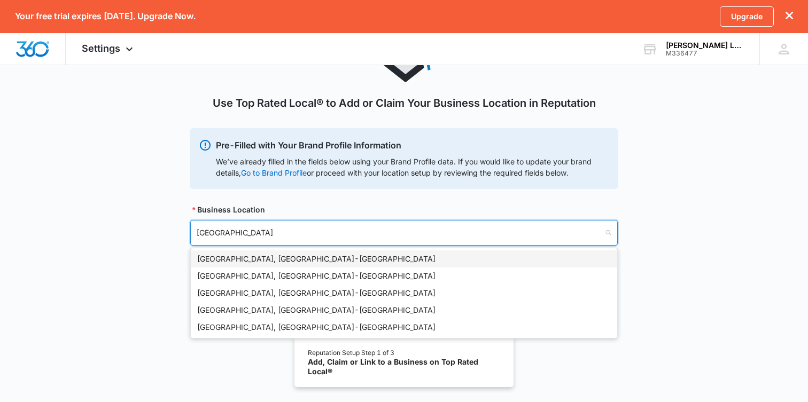
click at [286, 254] on div "Athens, GA - USA" at bounding box center [404, 259] width 414 height 12
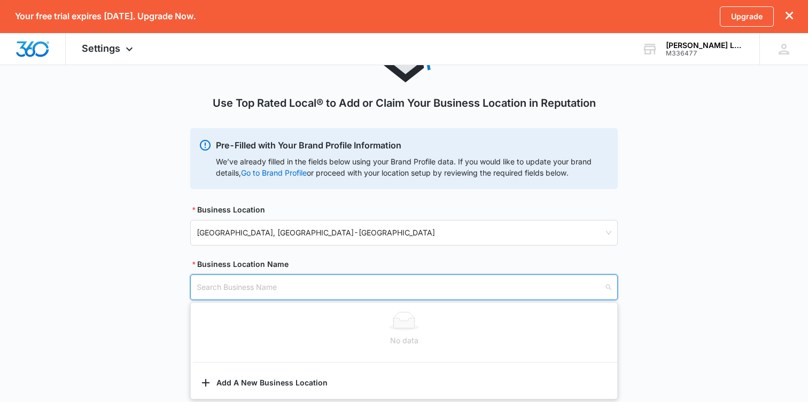
click at [262, 288] on input "search" at bounding box center [400, 287] width 407 height 25
type input "massey"
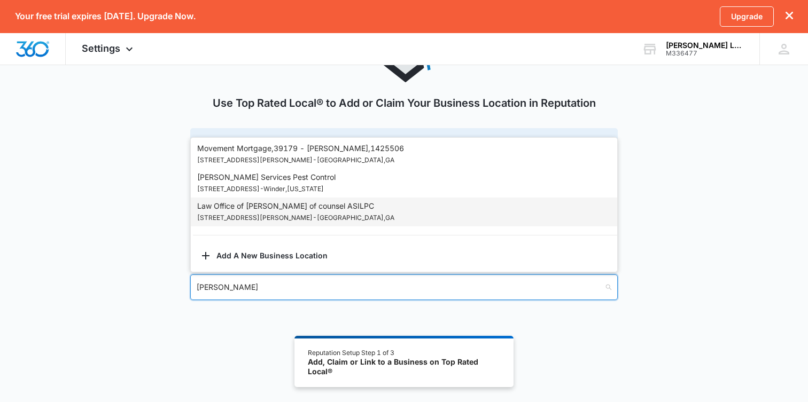
click at [279, 214] on p "1374 S Milledge Ave - Athens , GA" at bounding box center [295, 218] width 197 height 12
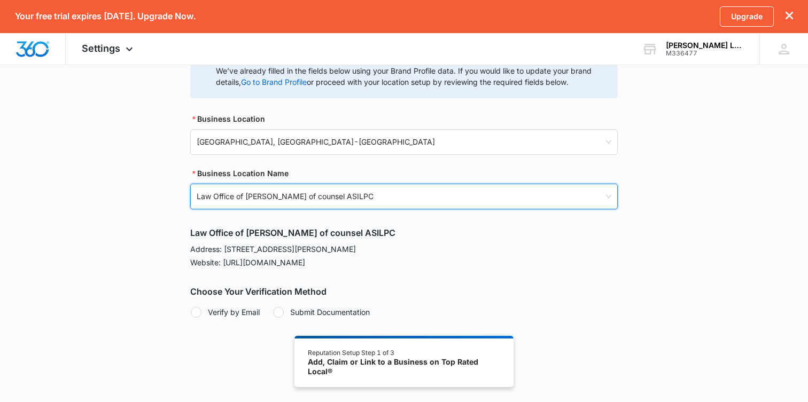
scroll to position [182, 0]
click at [246, 209] on div "Business Location Athens, GA - USA Business Location Name 2989153 Law Office of…" at bounding box center [403, 215] width 427 height 205
click at [248, 204] on div "Law Office of J Ross Massey of counsel ASILPC 1374 S Milledge Ave - Athens , GA" at bounding box center [295, 205] width 197 height 36
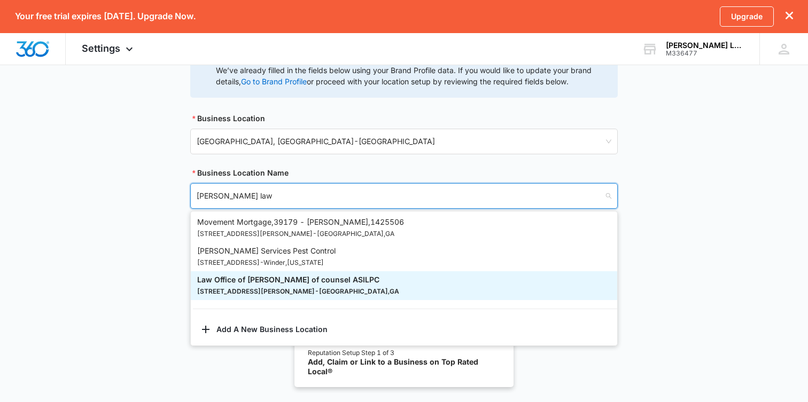
click at [248, 204] on input "massey law" at bounding box center [400, 196] width 407 height 25
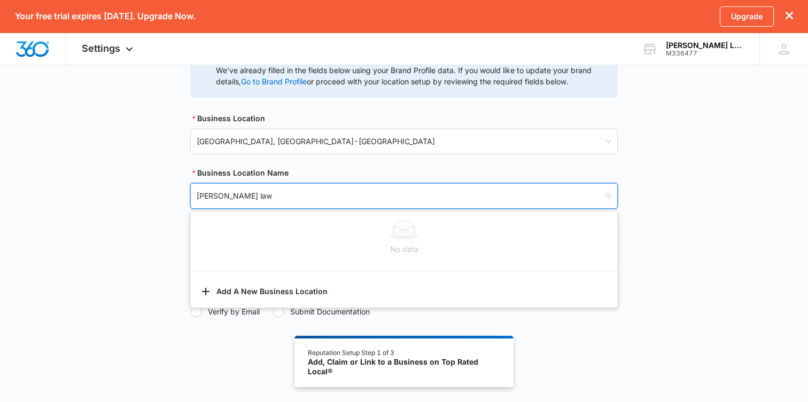
click at [248, 204] on input "massey law" at bounding box center [400, 196] width 407 height 25
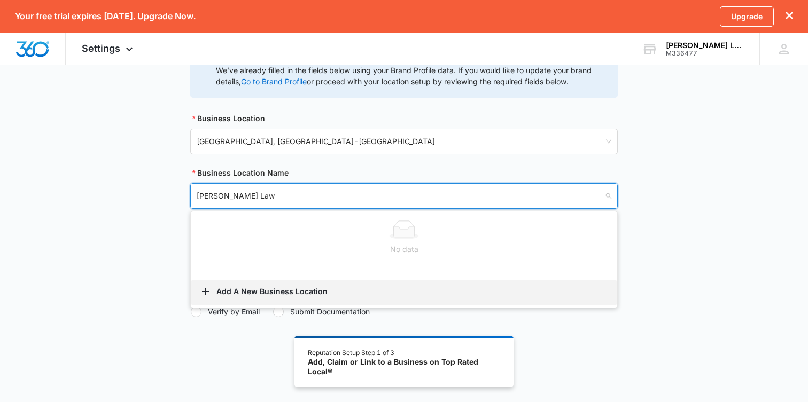
type input "[PERSON_NAME] Law"
click at [247, 286] on button "Add A New Business Location" at bounding box center [404, 293] width 426 height 26
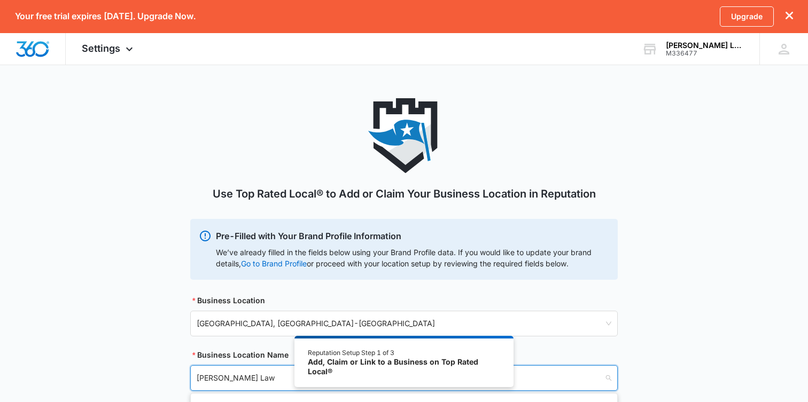
select select "[US_STATE]"
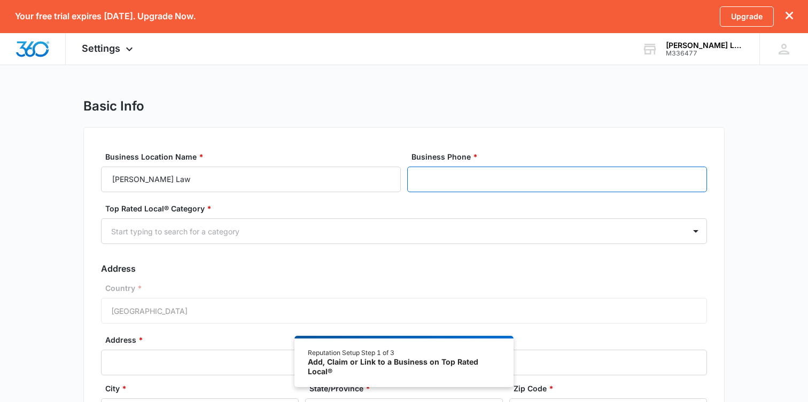
click at [438, 184] on input "Business Phone *" at bounding box center [557, 180] width 300 height 26
type input "[PHONE_NUMBER]"
click at [426, 225] on div at bounding box center [391, 231] width 560 height 13
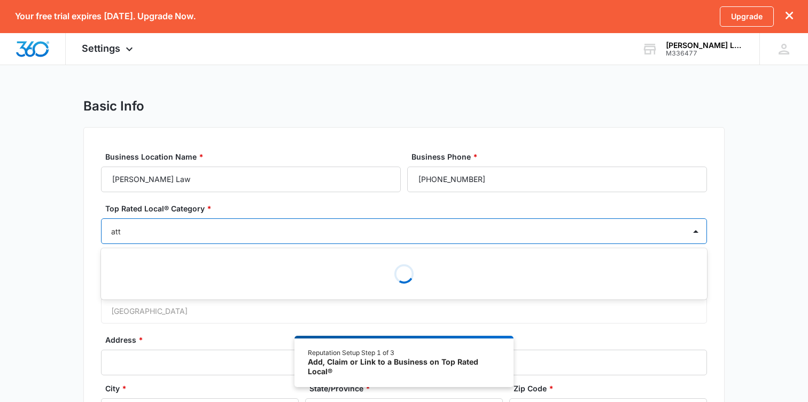
type input "atto"
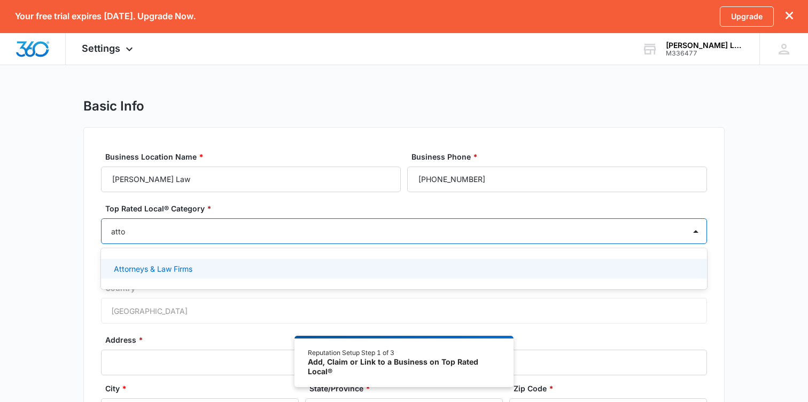
click at [382, 267] on div "Attorneys & Law Firms" at bounding box center [403, 268] width 578 height 11
click at [245, 310] on div "Country * United States of America" at bounding box center [404, 304] width 606 height 41
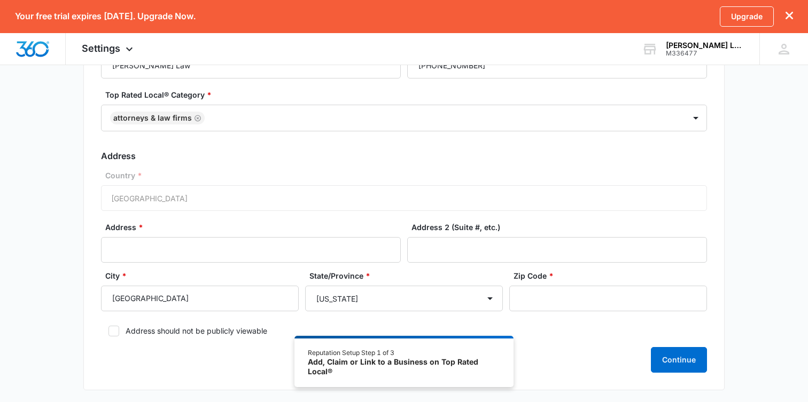
scroll to position [124, 0]
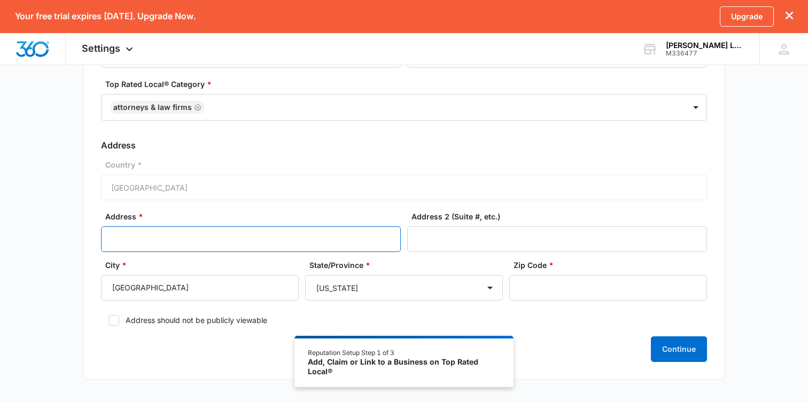
click at [252, 244] on input "Address *" at bounding box center [251, 240] width 300 height 26
type input "[STREET_ADDRESS][PERSON_NAME]"
click at [585, 289] on input "Zip Code *" at bounding box center [608, 288] width 198 height 26
type input "30605"
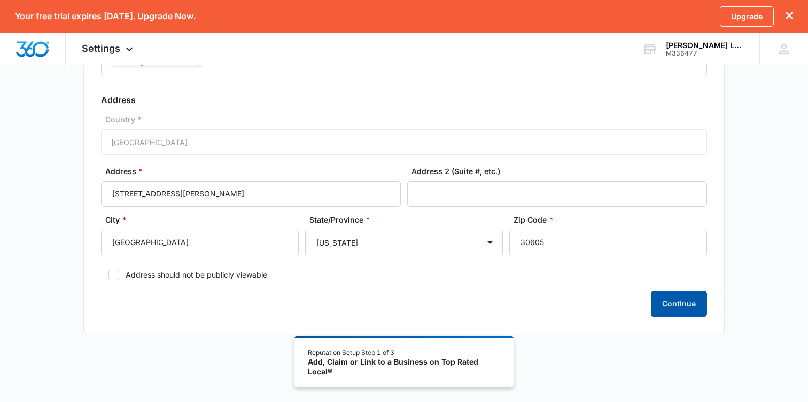
click at [682, 310] on button "Continue" at bounding box center [679, 304] width 56 height 26
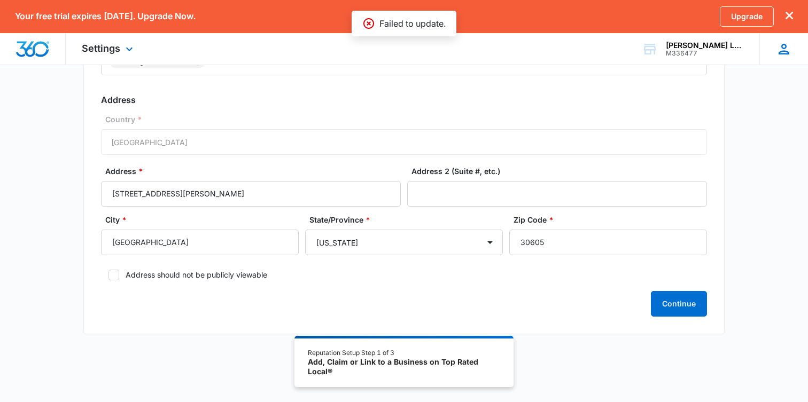
click at [787, 58] on div "Ross Massey legaldirectorylinks+masseylawnapsAthens@gmail.com My Profile Notifi…" at bounding box center [783, 49] width 49 height 32
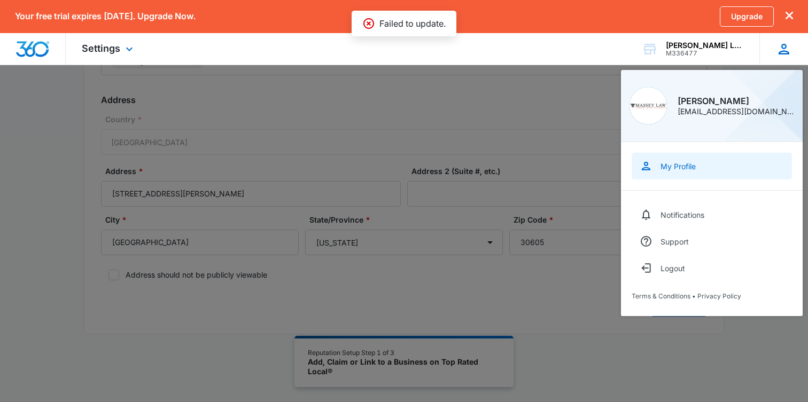
click at [683, 164] on div "My Profile" at bounding box center [677, 166] width 35 height 9
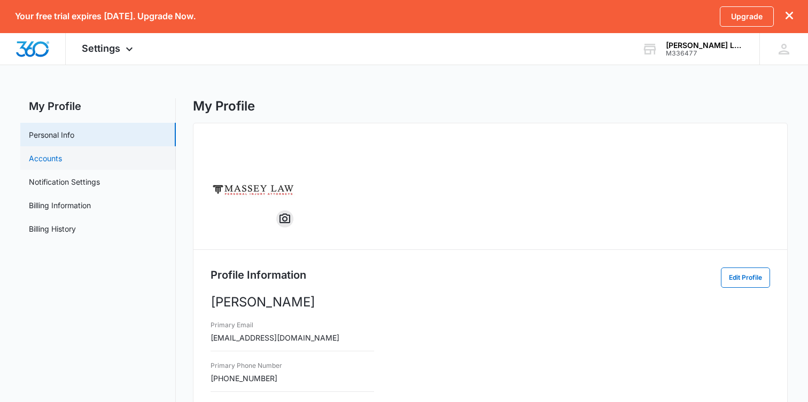
click at [62, 162] on link "Accounts" at bounding box center [45, 158] width 33 height 11
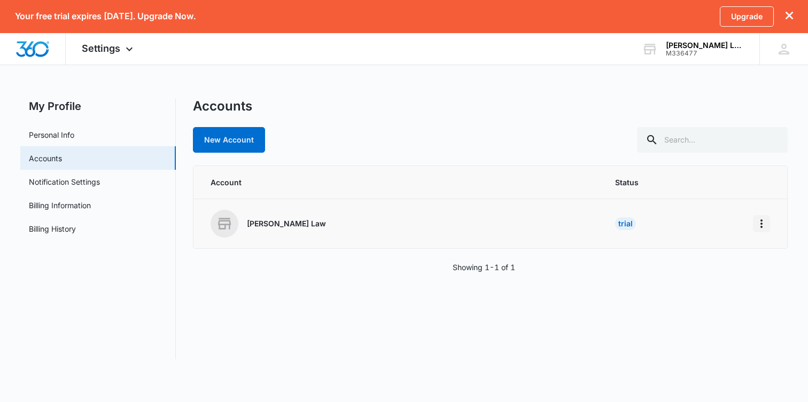
click at [755, 215] on button "Home" at bounding box center [761, 223] width 17 height 17
click at [731, 247] on button "Go to Dashboard" at bounding box center [721, 254] width 98 height 16
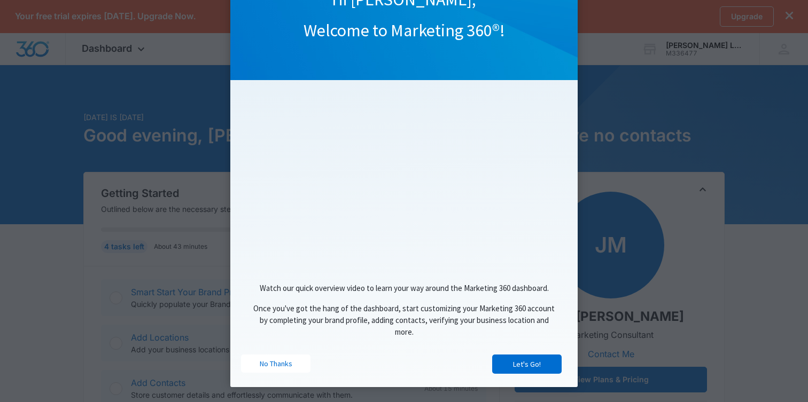
scroll to position [82, 0]
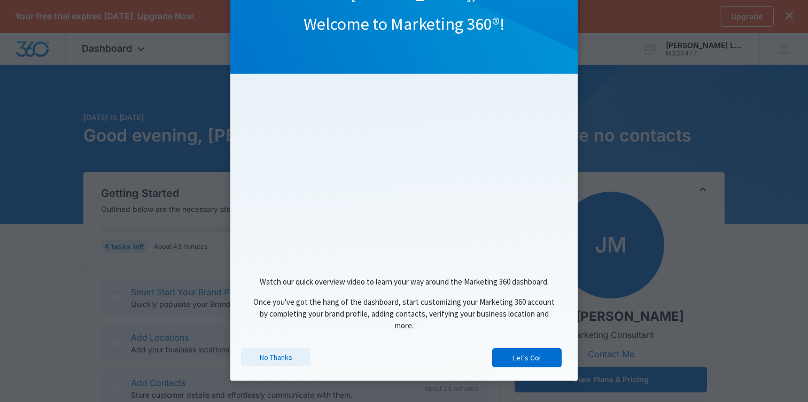
click at [285, 353] on link "No Thanks" at bounding box center [275, 357] width 69 height 18
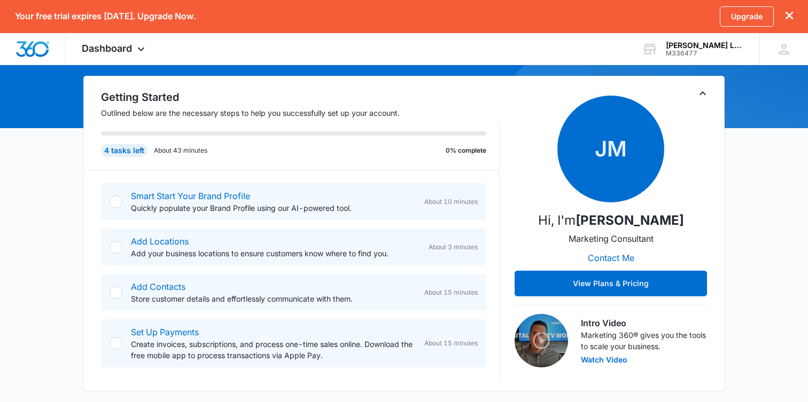
scroll to position [103, 0]
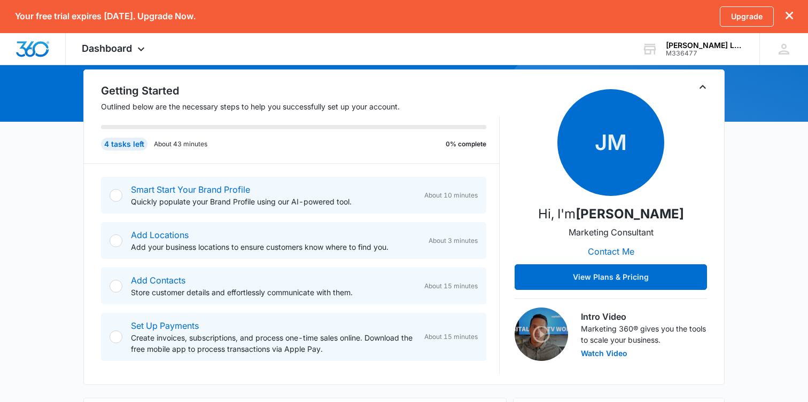
click at [122, 238] on div at bounding box center [116, 241] width 13 height 13
click at [118, 240] on div at bounding box center [116, 241] width 13 height 13
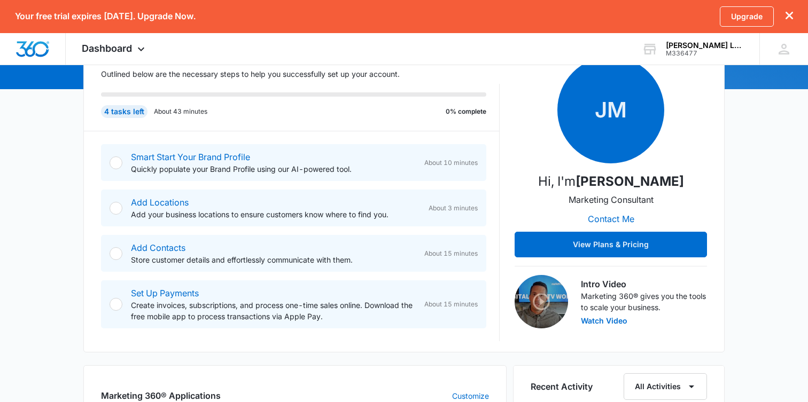
scroll to position [148, 0]
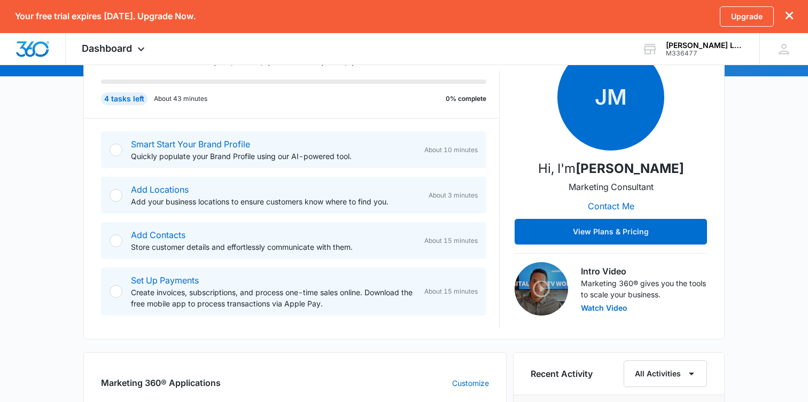
click at [116, 197] on div at bounding box center [116, 195] width 13 height 13
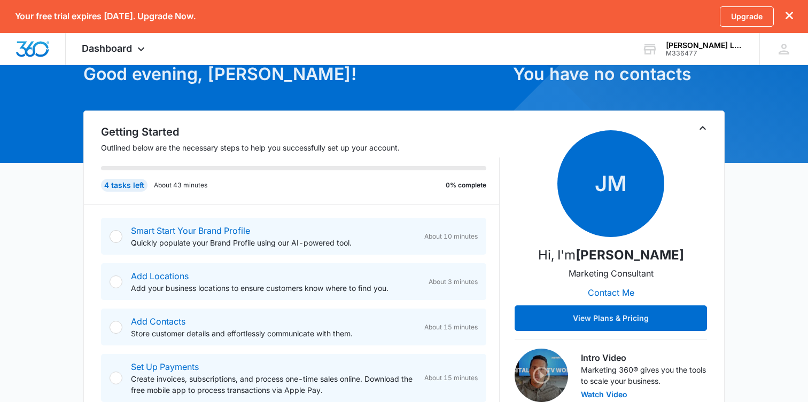
scroll to position [52, 0]
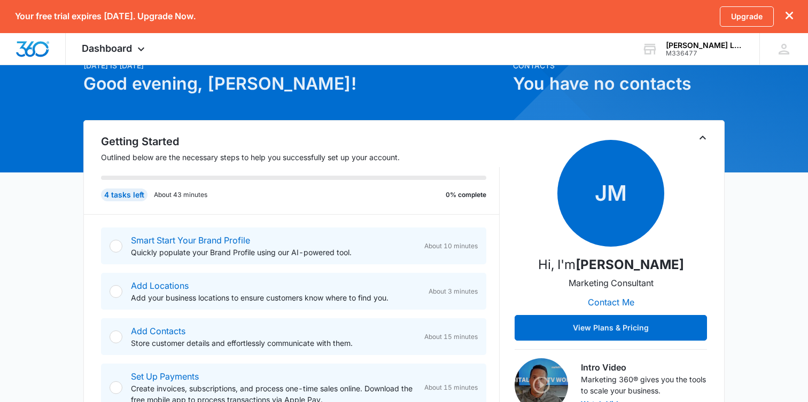
click at [220, 180] on div "4 tasks left About 43 minutes 0% complete" at bounding box center [300, 190] width 399 height 47
click at [191, 258] on p "Quickly populate your Brand Profile using our AI-powered tool." at bounding box center [273, 252] width 285 height 11
click at [163, 286] on link "Add Locations" at bounding box center [160, 285] width 58 height 11
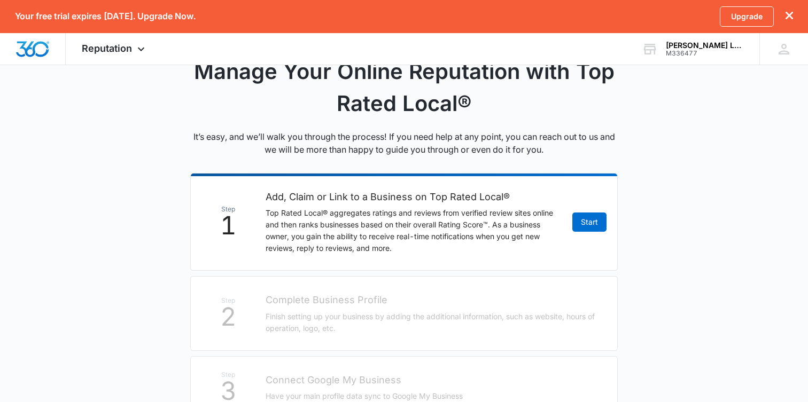
scroll to position [198, 0]
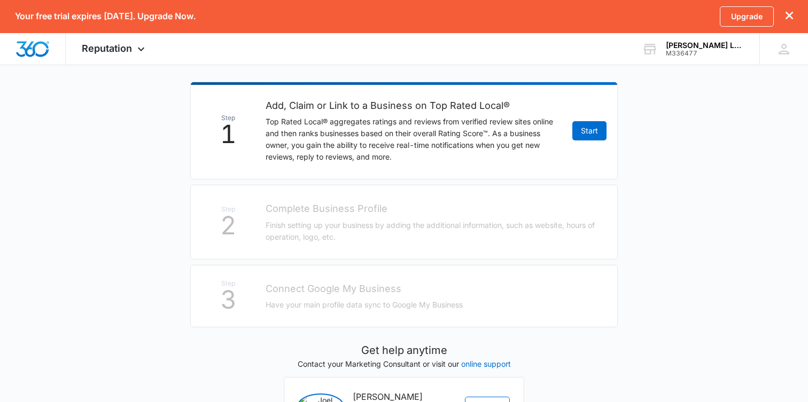
click at [587, 120] on li "Step 1 Add, Claim or Link to a Business on Top Rated Local® Top Rated Local® ag…" at bounding box center [403, 131] width 427 height 98
click at [587, 127] on link "Start" at bounding box center [589, 130] width 34 height 19
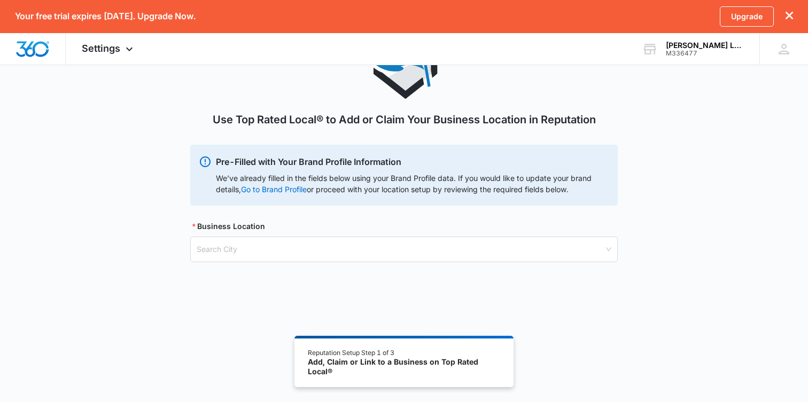
scroll to position [75, 0]
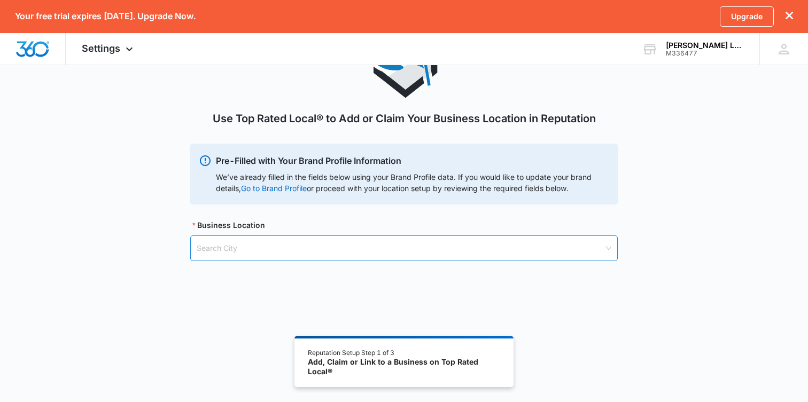
click at [351, 249] on input "search" at bounding box center [400, 248] width 407 height 25
type input "[GEOGRAPHIC_DATA]"
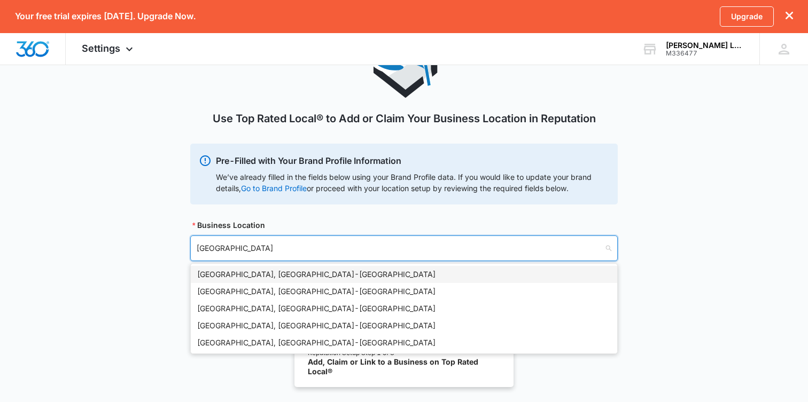
click at [338, 274] on div "[GEOGRAPHIC_DATA], [GEOGRAPHIC_DATA] - [GEOGRAPHIC_DATA]" at bounding box center [404, 275] width 414 height 12
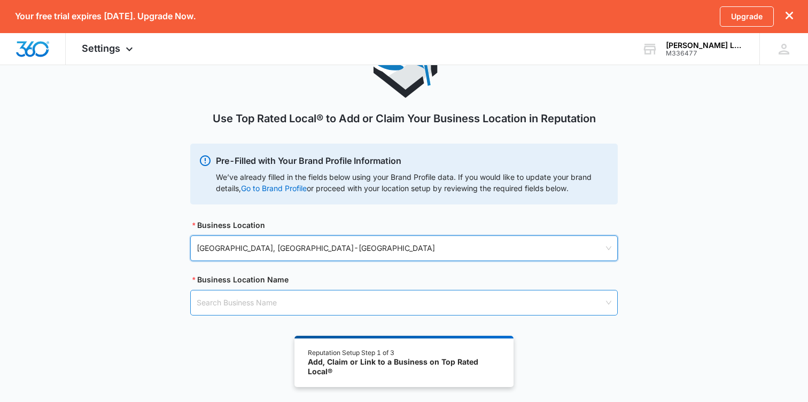
click at [303, 306] on input "search" at bounding box center [400, 303] width 407 height 25
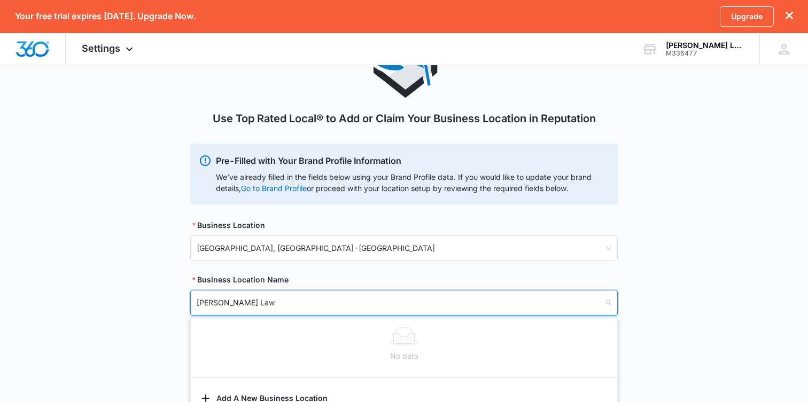
scroll to position [91, 0]
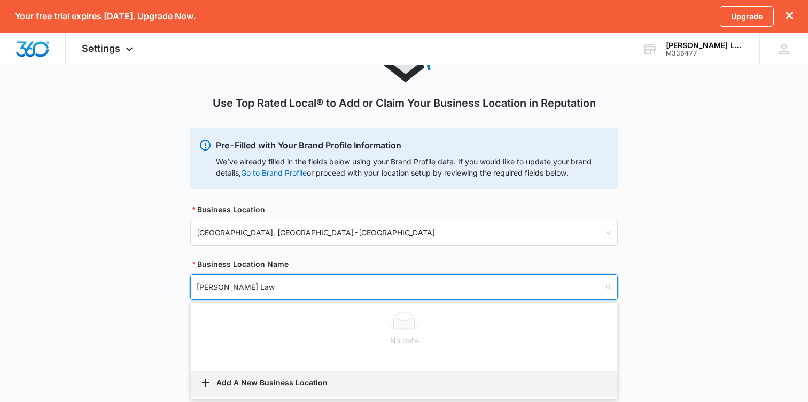
type input "[PERSON_NAME] Law"
click at [270, 383] on button "Add A New Business Location" at bounding box center [404, 384] width 426 height 26
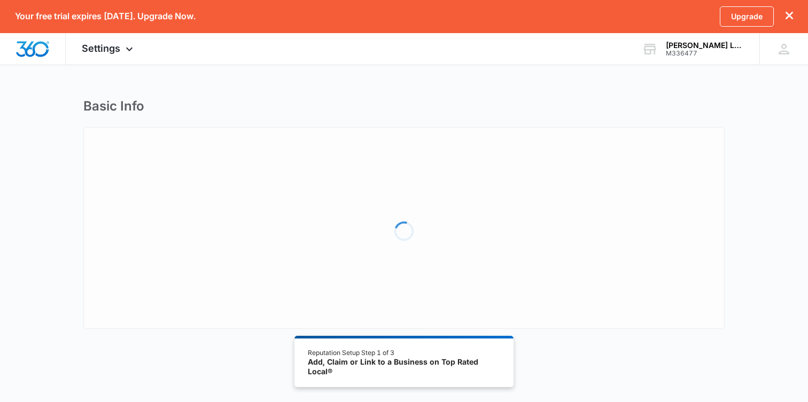
select select "[US_STATE]"
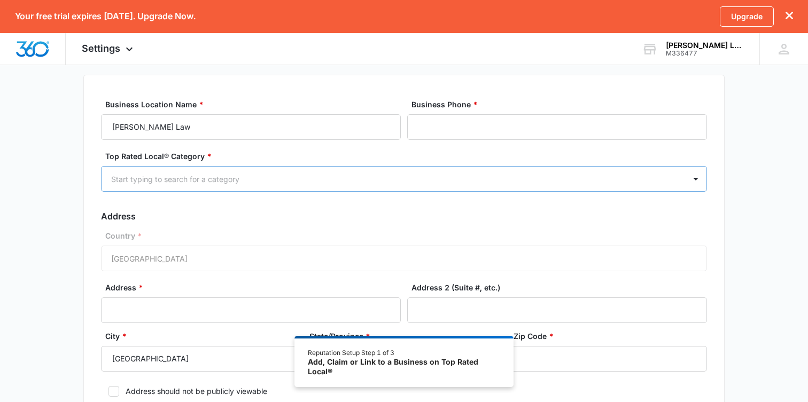
scroll to position [56, 0]
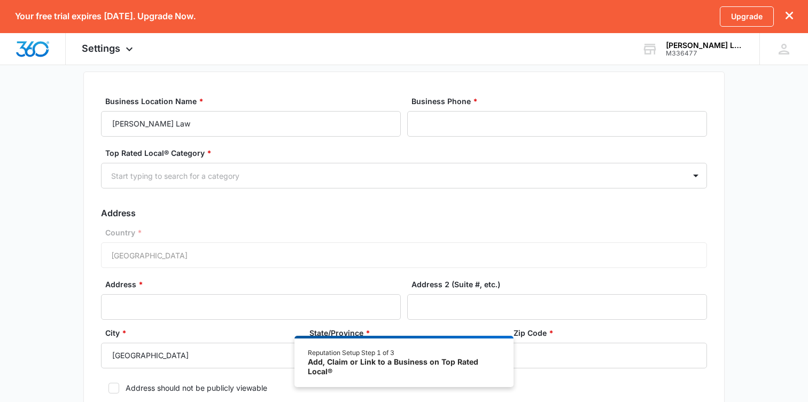
click at [461, 110] on div "Business Phone *" at bounding box center [557, 116] width 300 height 41
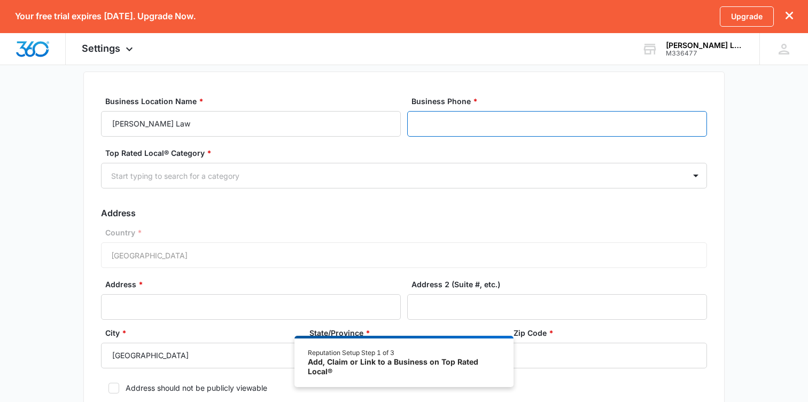
click at [462, 117] on input "Business Phone *" at bounding box center [557, 124] width 300 height 26
type input "[PHONE_NUMBER]"
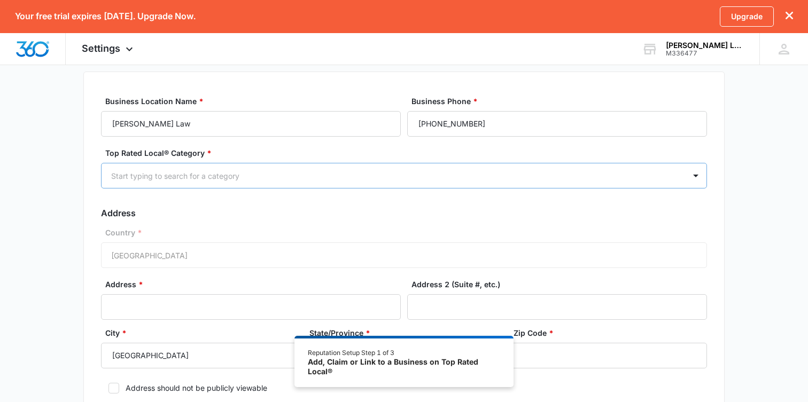
click at [372, 179] on div at bounding box center [391, 175] width 560 height 13
type input "atto"
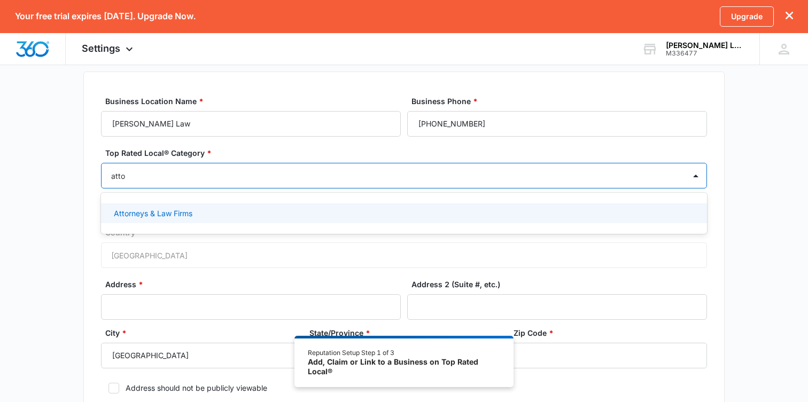
click at [353, 213] on div "Attorneys & Law Firms" at bounding box center [403, 213] width 578 height 11
click at [51, 266] on div "Basic Info Business Location Name * [PERSON_NAME] Law Business Phone * [PHONE_N…" at bounding box center [404, 252] width 808 height 419
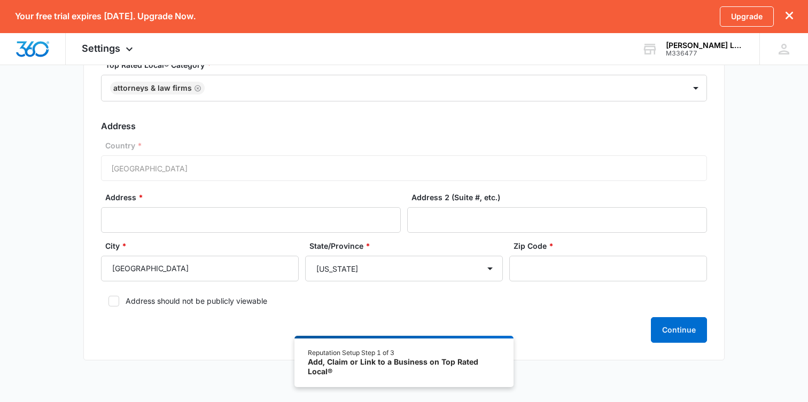
scroll to position [152, 0]
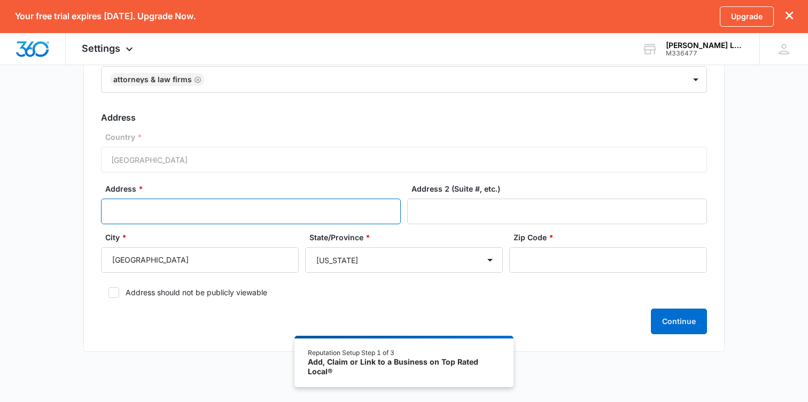
click at [178, 219] on input "Address *" at bounding box center [251, 212] width 300 height 26
type input "[STREET_ADDRESS][PERSON_NAME]"
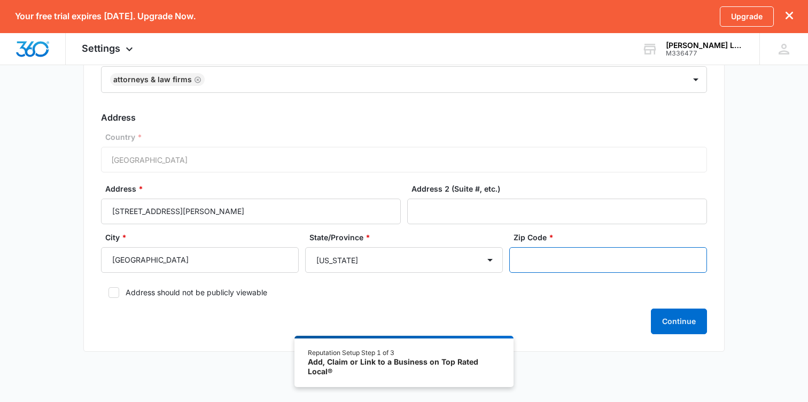
click at [551, 267] on input "Zip Code *" at bounding box center [608, 260] width 198 height 26
type input "30605"
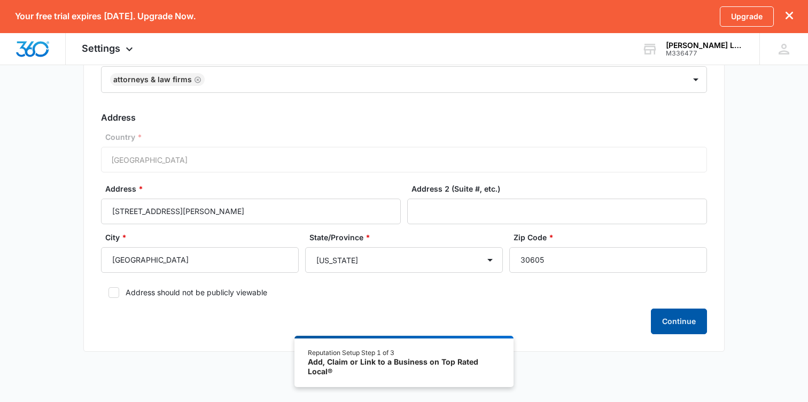
click at [661, 321] on button "Continue" at bounding box center [679, 322] width 56 height 26
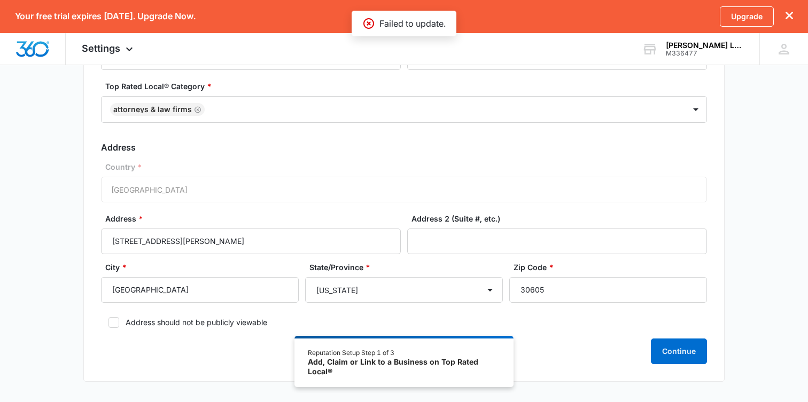
scroll to position [170, 0]
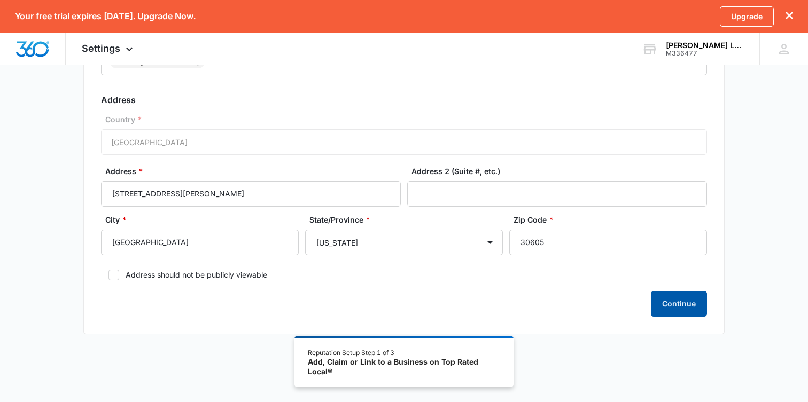
click at [661, 300] on button "Continue" at bounding box center [679, 304] width 56 height 26
